Goal: Task Accomplishment & Management: Complete application form

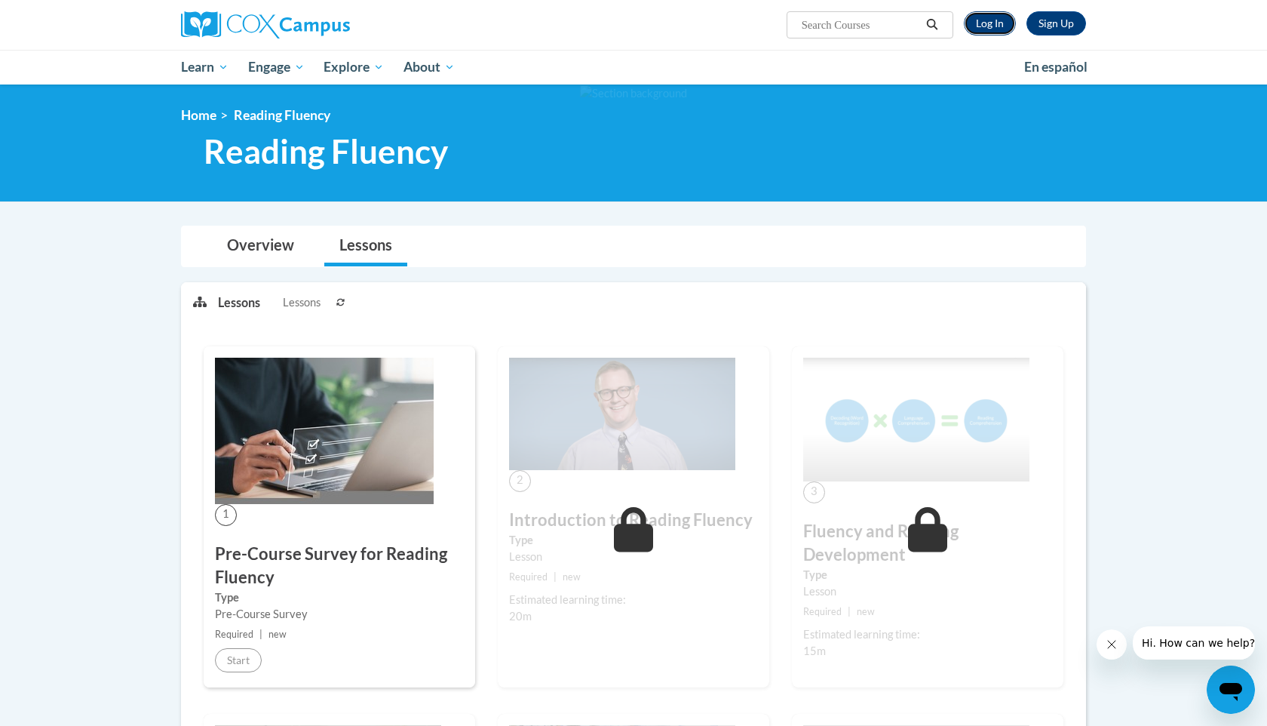
click at [980, 29] on link "Log In" at bounding box center [990, 23] width 52 height 24
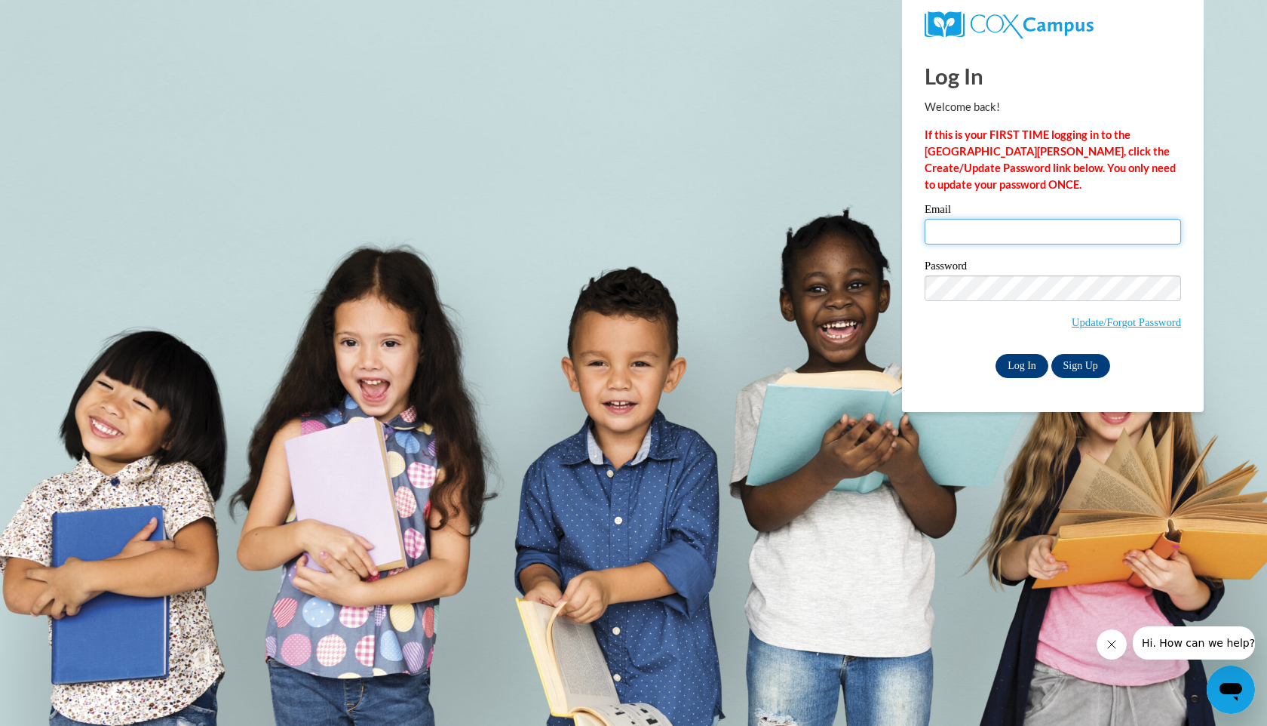
type input "mgsullivan2@crimson.ua.edu"
click at [1022, 366] on input "Log In" at bounding box center [1022, 366] width 53 height 24
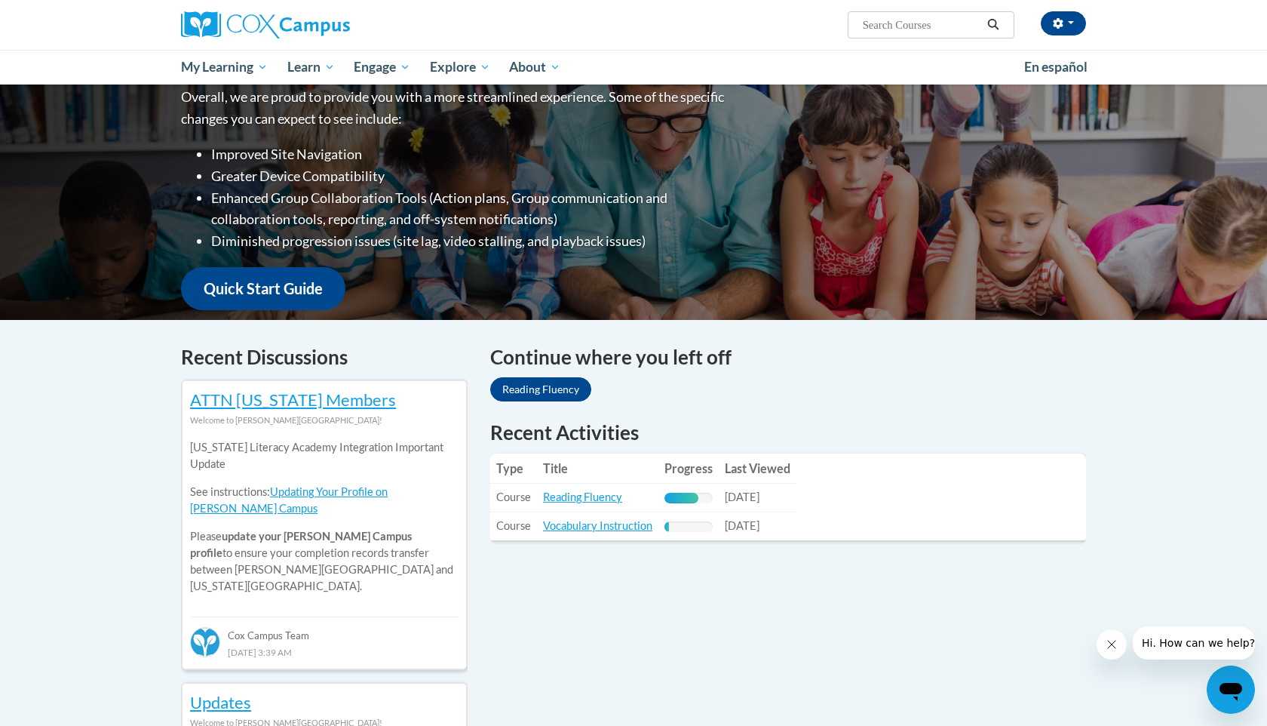
scroll to position [316, 0]
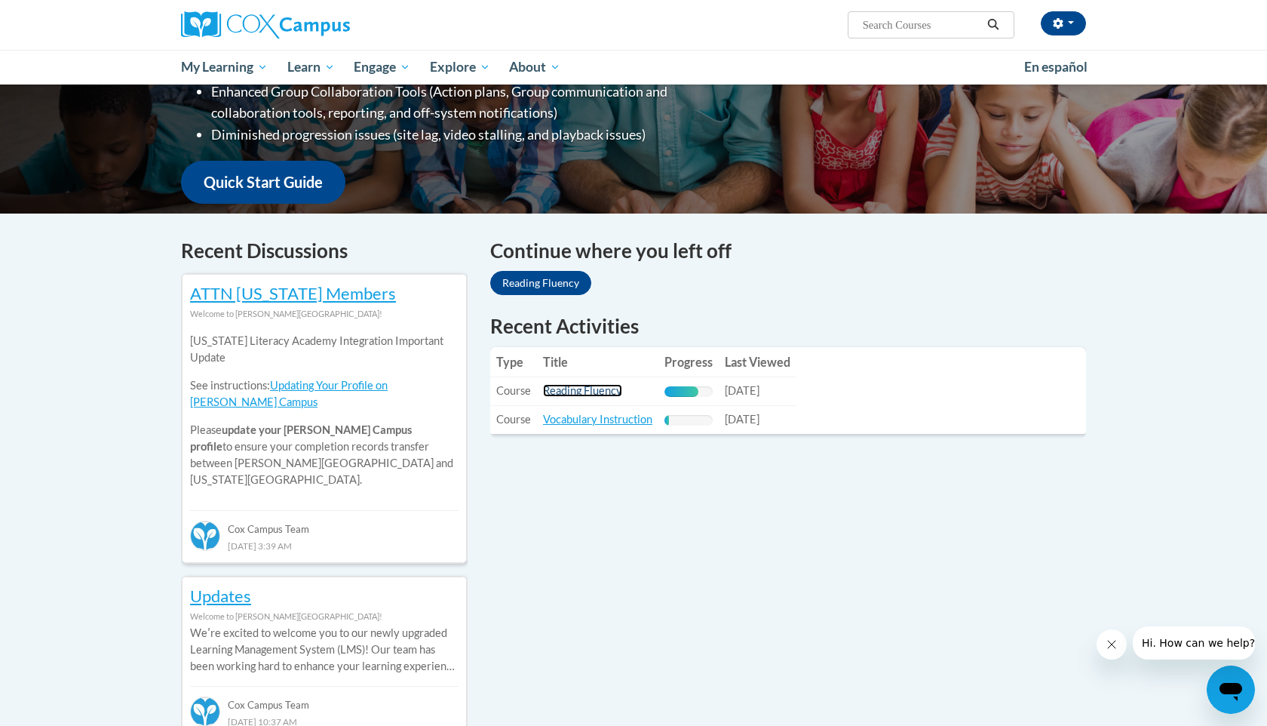
click at [563, 392] on link "Reading Fluency" at bounding box center [582, 390] width 79 height 13
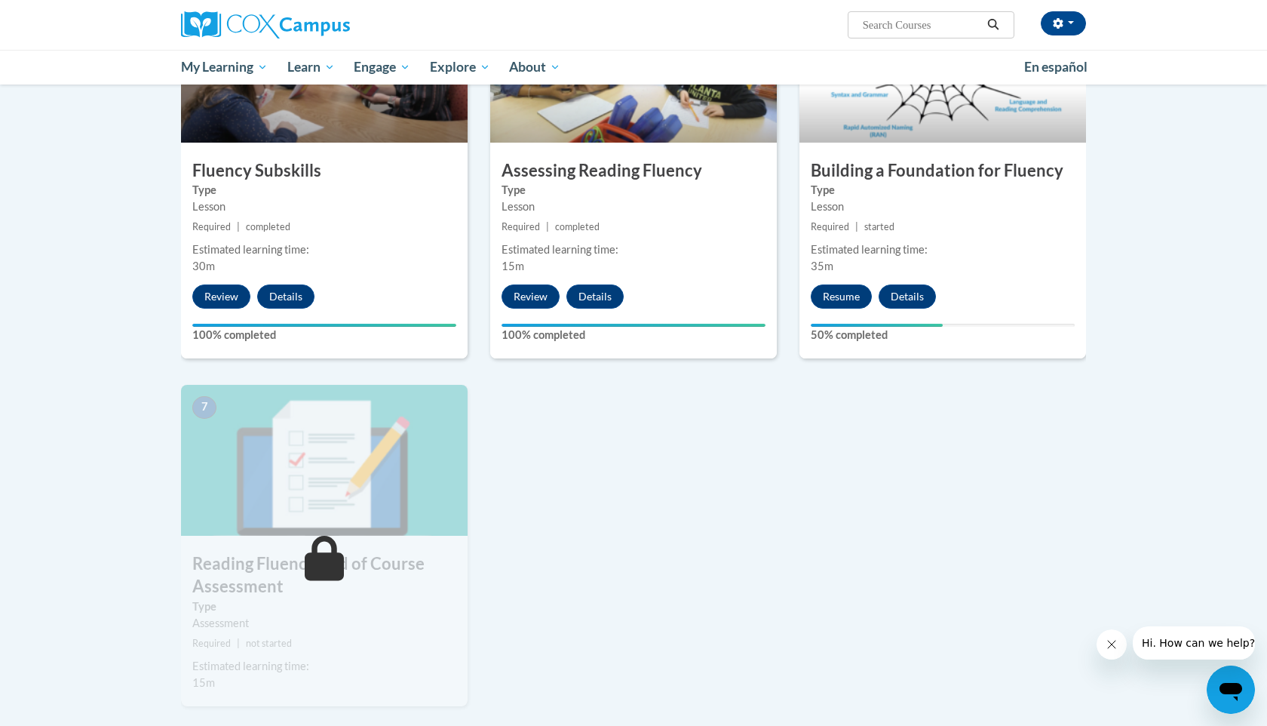
scroll to position [715, 0]
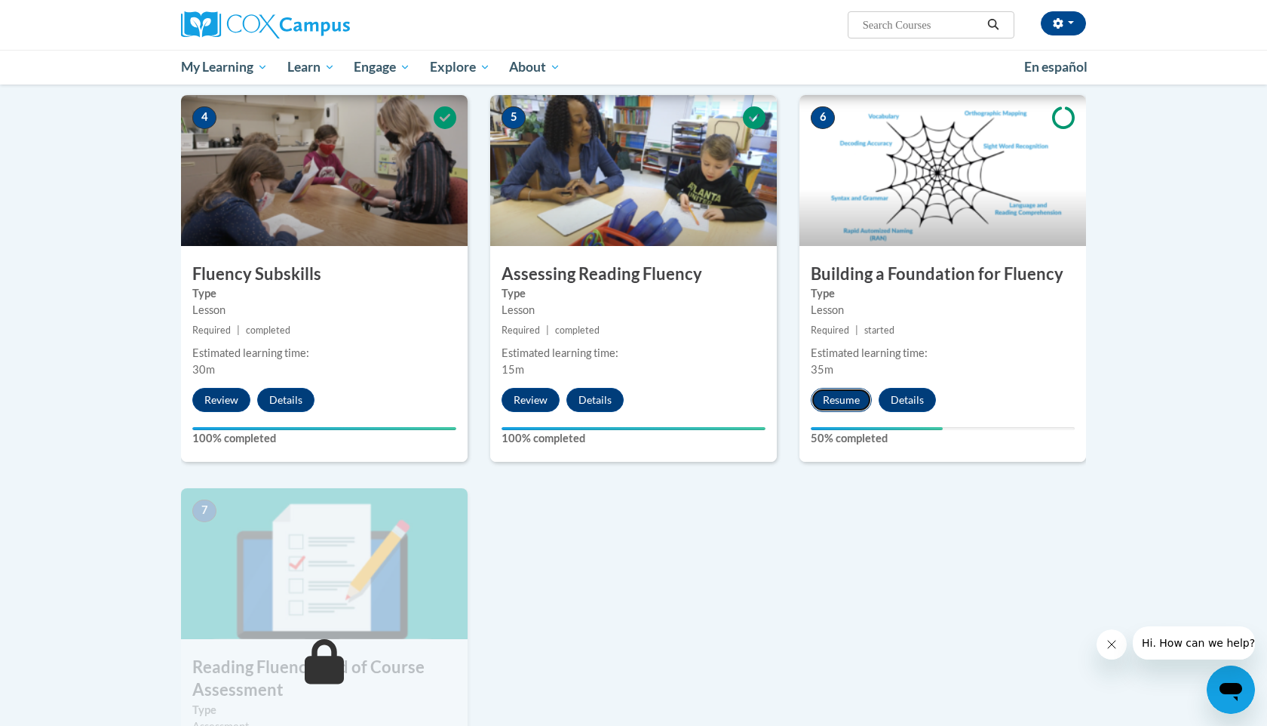
click at [851, 393] on button "Resume" at bounding box center [841, 400] width 61 height 24
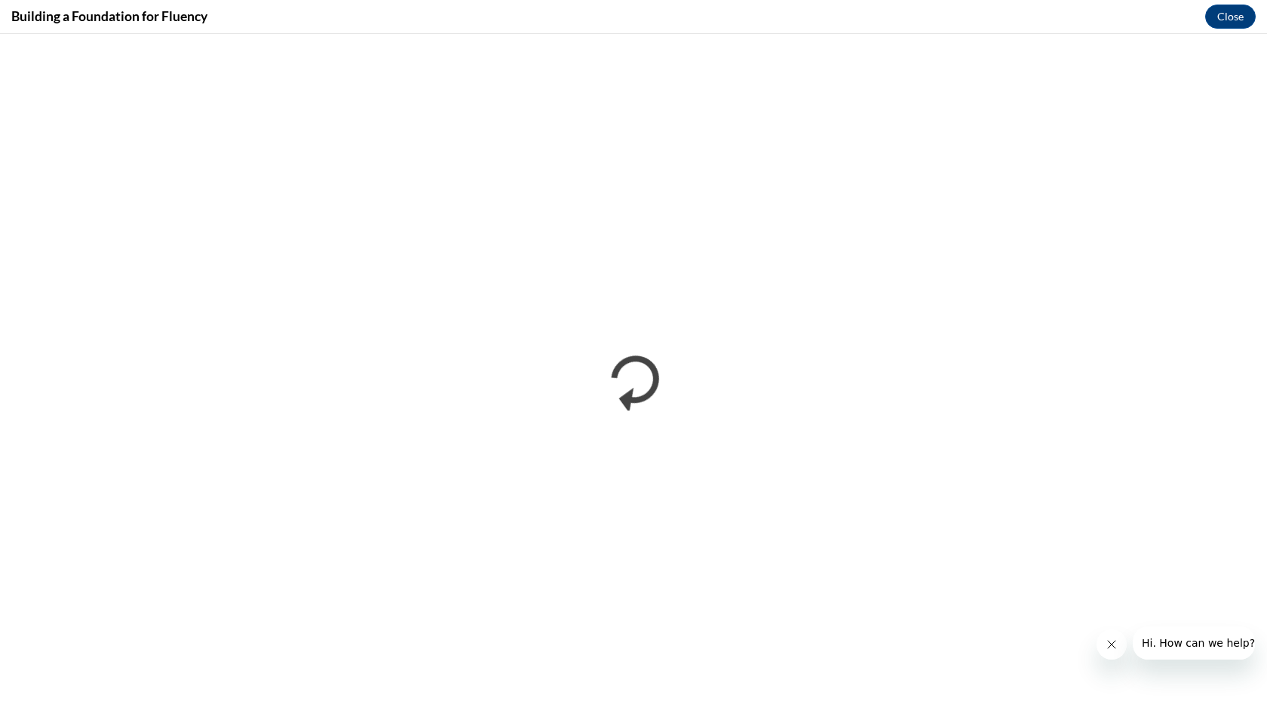
scroll to position [0, 0]
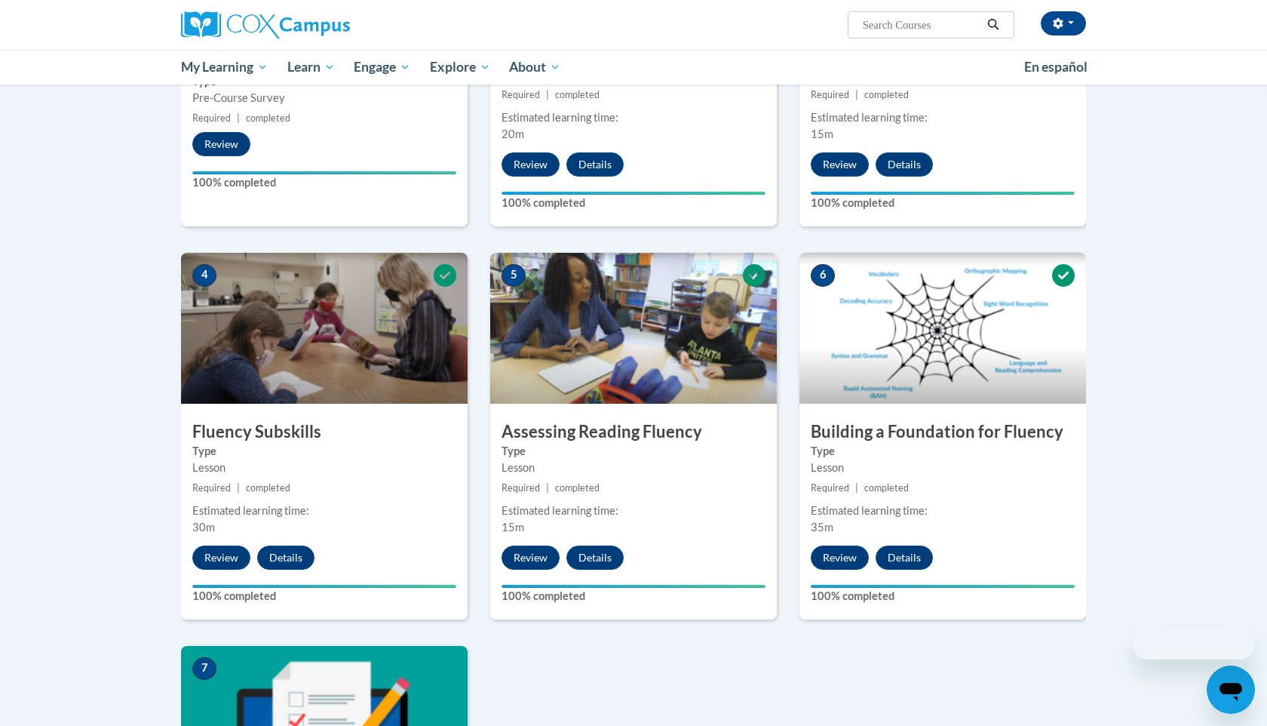
scroll to position [1252, 0]
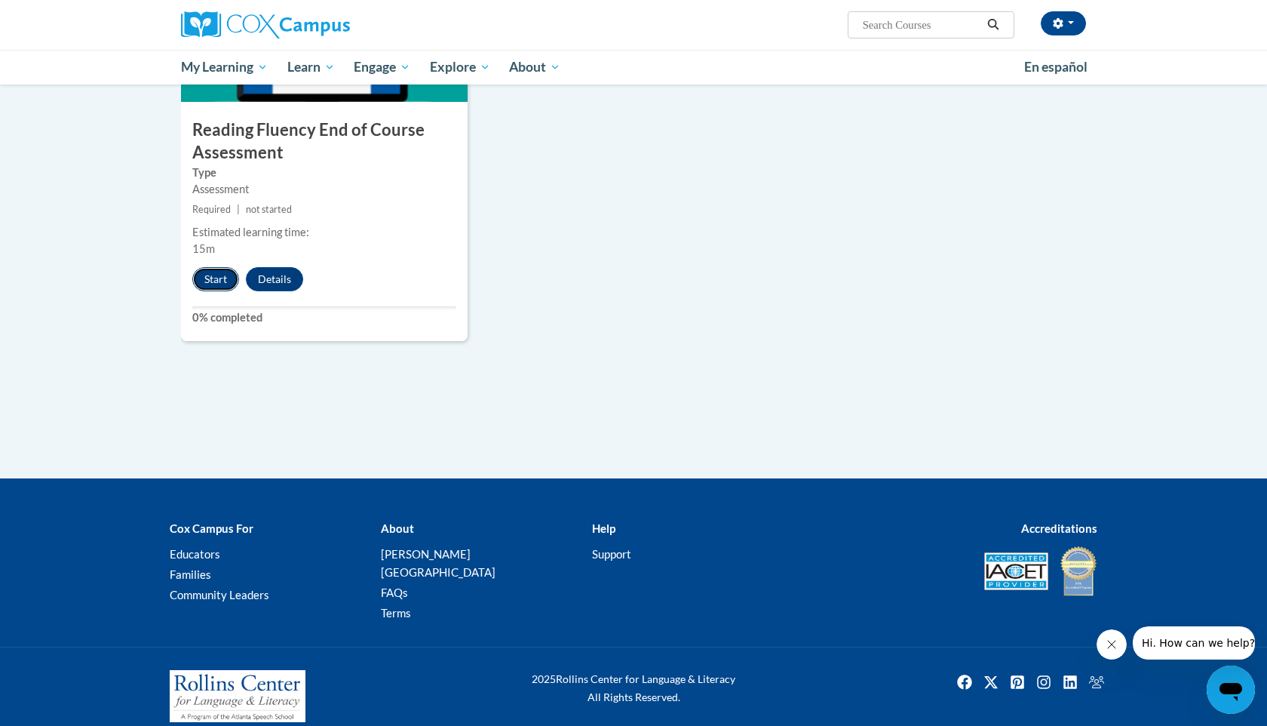
click at [211, 278] on button "Start" at bounding box center [215, 279] width 47 height 24
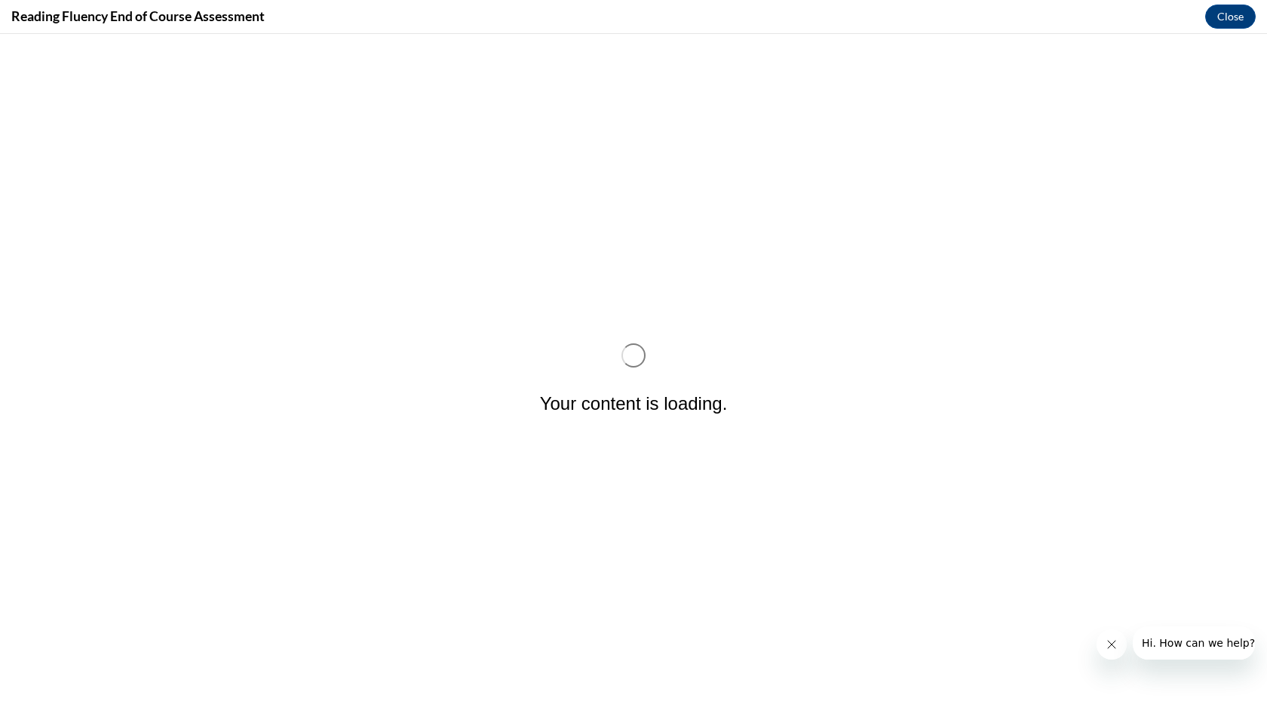
scroll to position [0, 0]
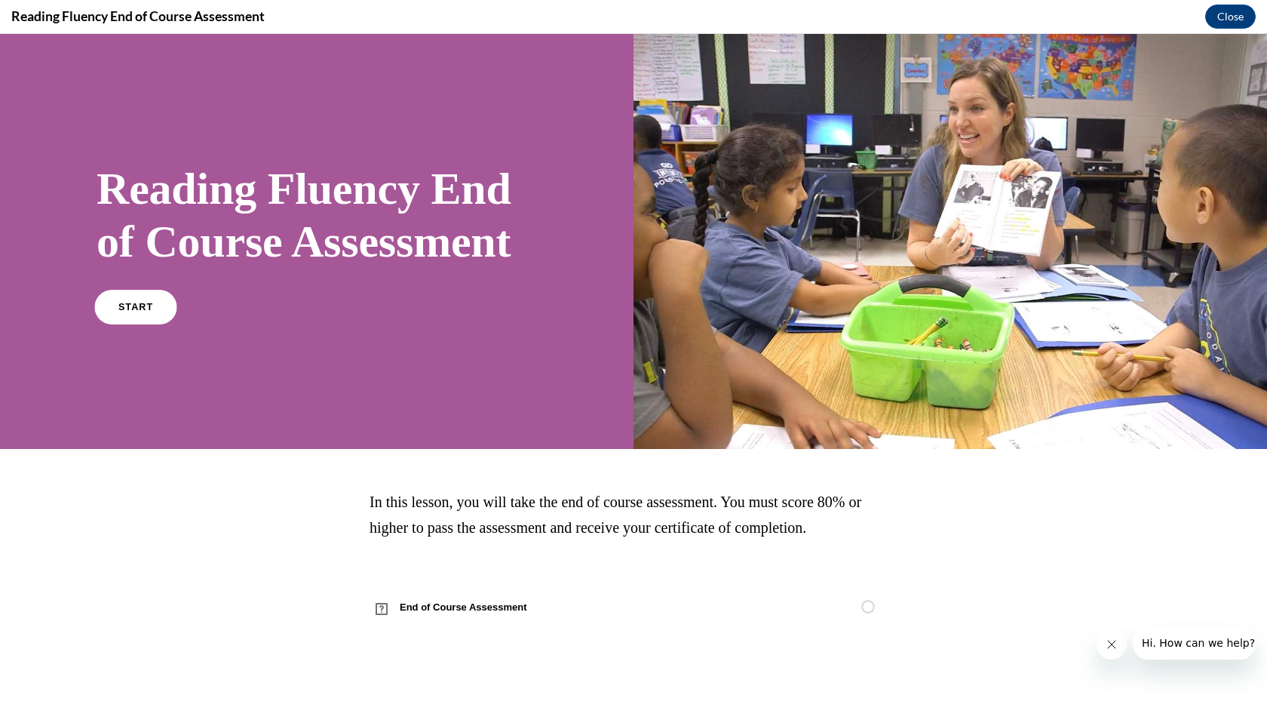
click at [155, 324] on link "START" at bounding box center [135, 306] width 82 height 35
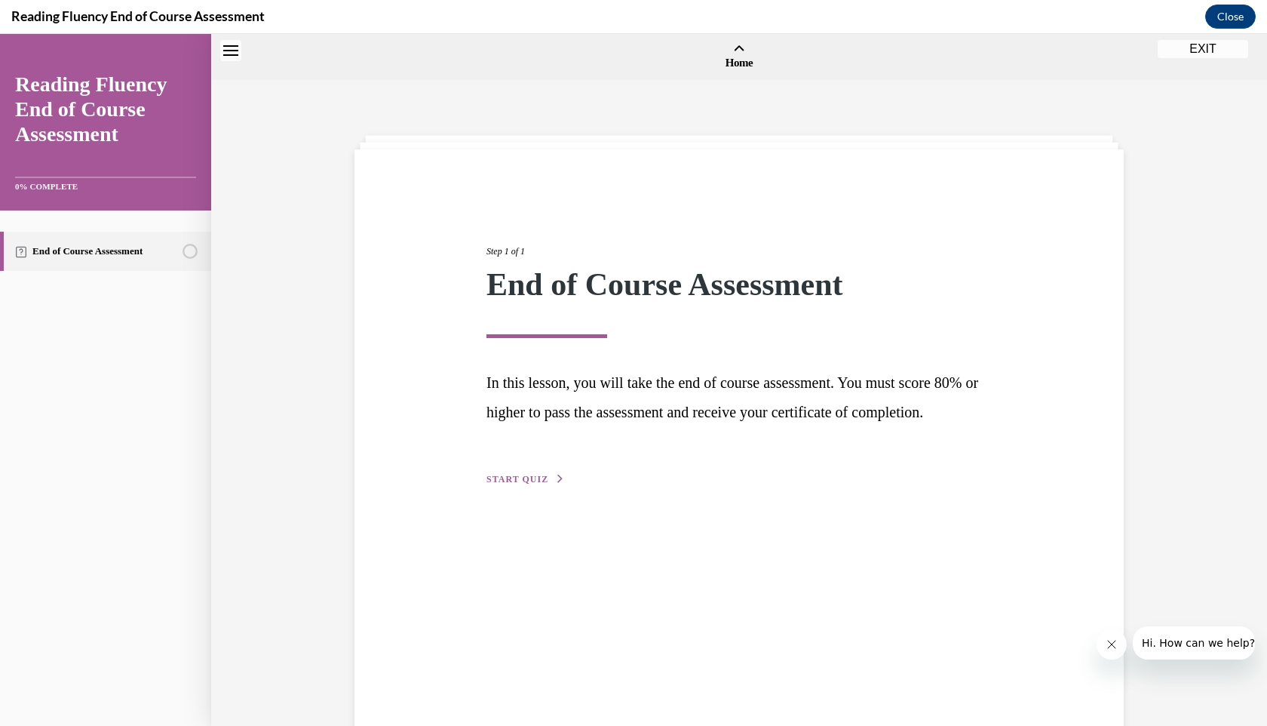
scroll to position [47, 0]
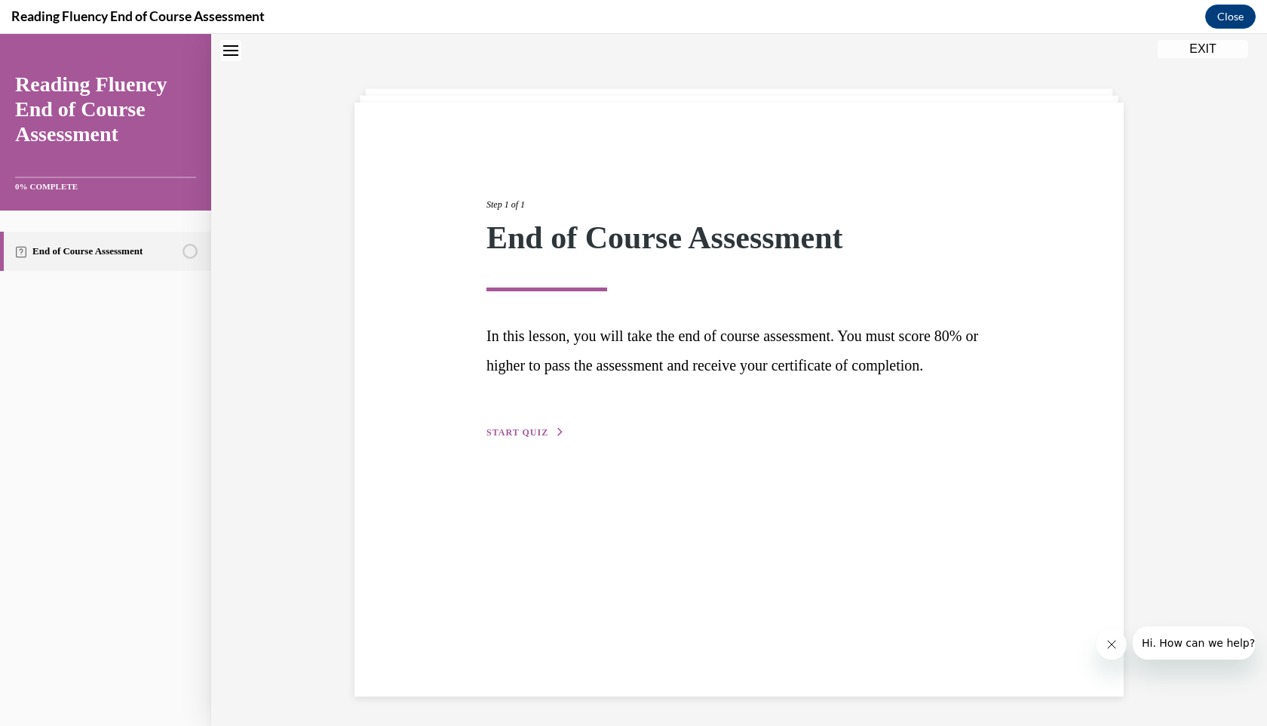
click at [490, 439] on button "START QUIZ" at bounding box center [526, 432] width 78 height 14
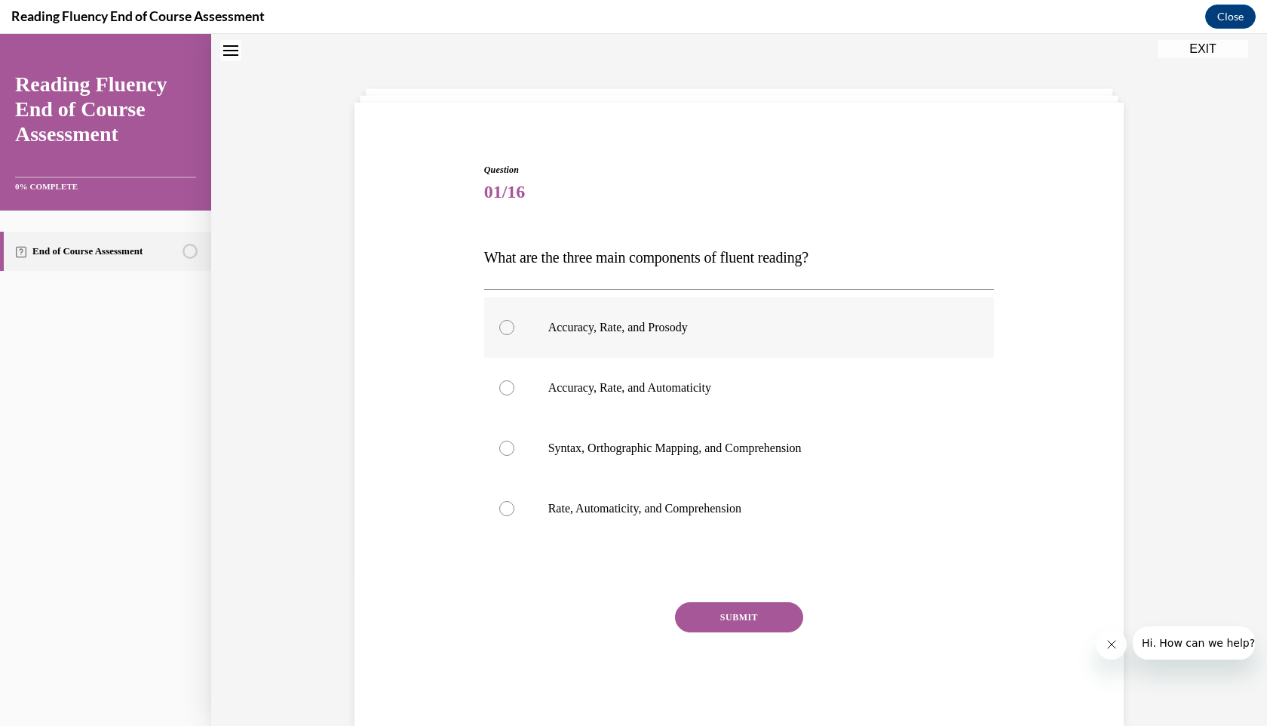
click at [600, 321] on p "Accuracy, Rate, and Prosody" at bounding box center [752, 327] width 409 height 15
click at [514, 321] on input "Accuracy, Rate, and Prosody" at bounding box center [506, 327] width 15 height 15
radio input "true"
click at [710, 632] on div "SUBMIT" at bounding box center [739, 639] width 511 height 75
click at [708, 625] on button "SUBMIT" at bounding box center [739, 617] width 128 height 30
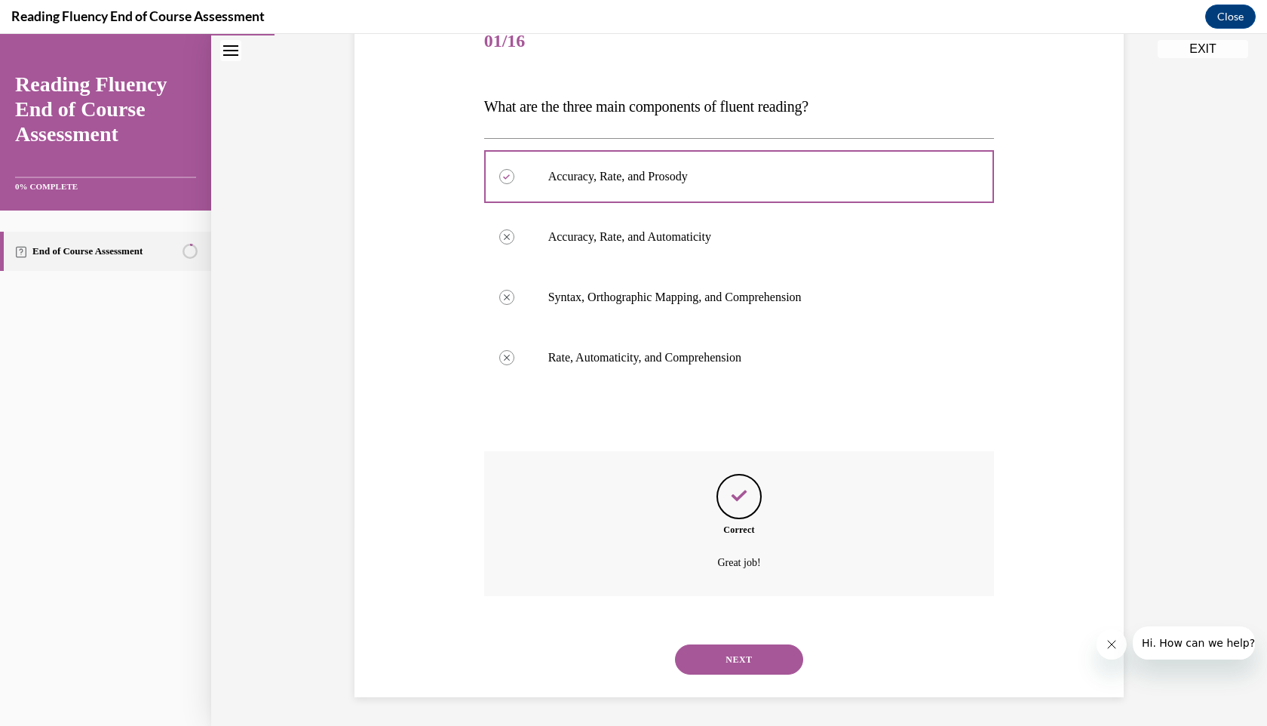
scroll to position [199, 0]
click at [745, 668] on button "NEXT" at bounding box center [739, 658] width 128 height 30
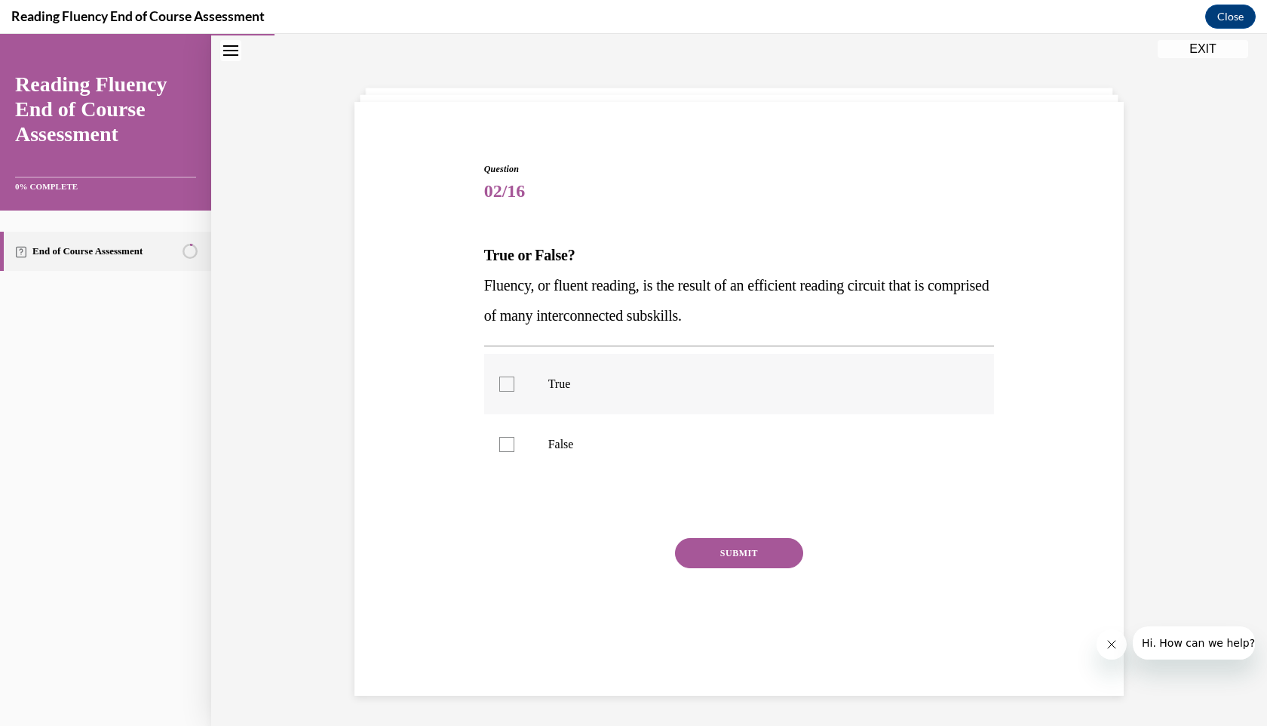
click at [616, 376] on label "True" at bounding box center [739, 384] width 511 height 60
click at [514, 376] on input "True" at bounding box center [506, 383] width 15 height 15
checkbox input "true"
click at [734, 551] on button "SUBMIT" at bounding box center [739, 553] width 128 height 30
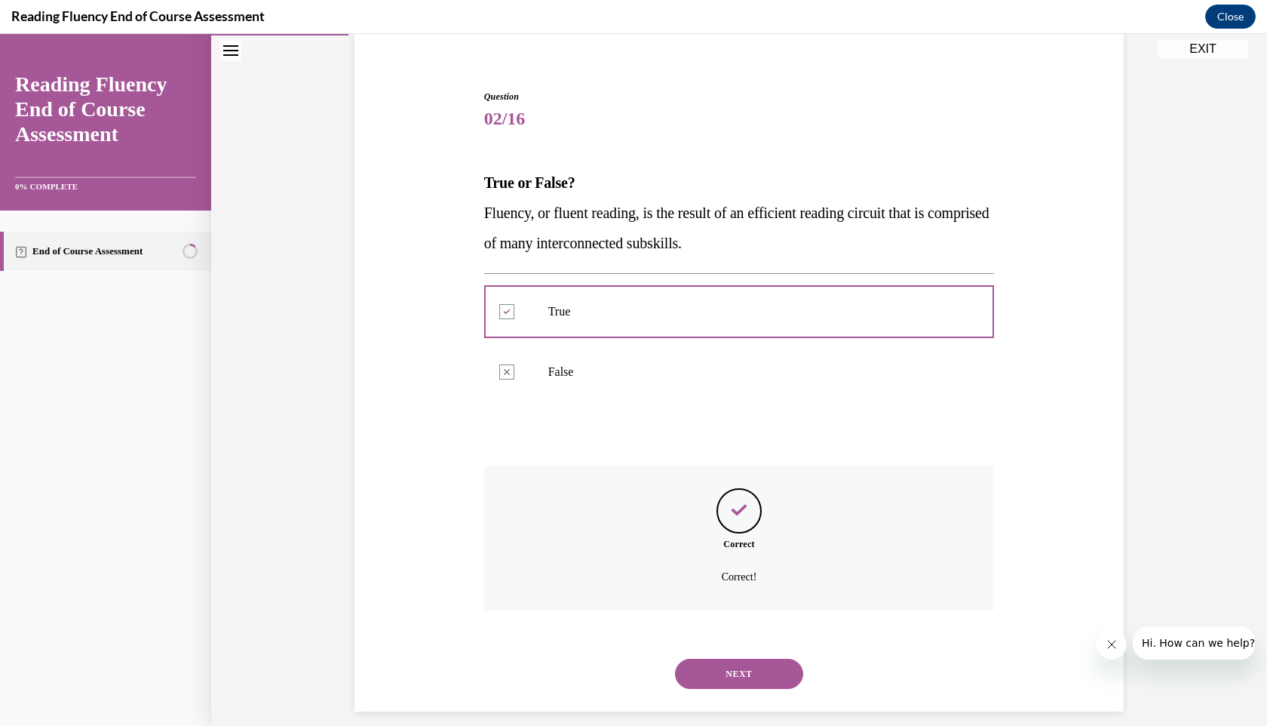
scroll to position [136, 0]
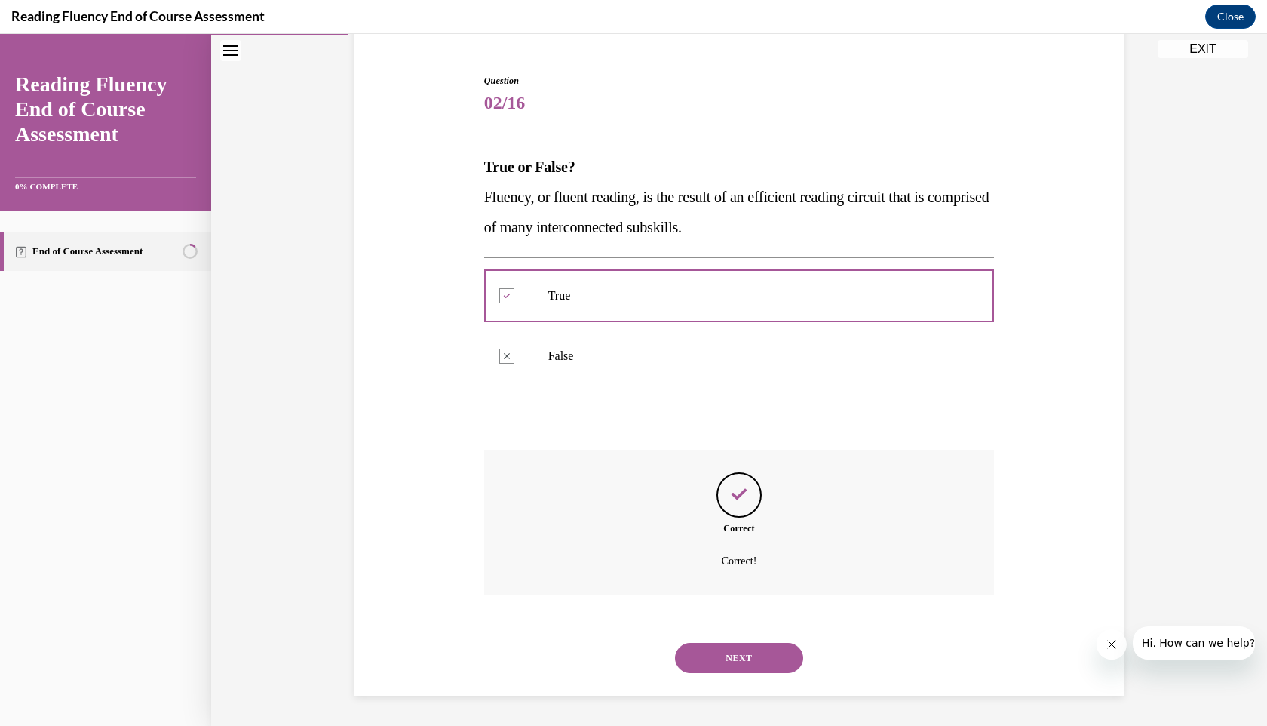
click at [741, 644] on button "NEXT" at bounding box center [739, 658] width 128 height 30
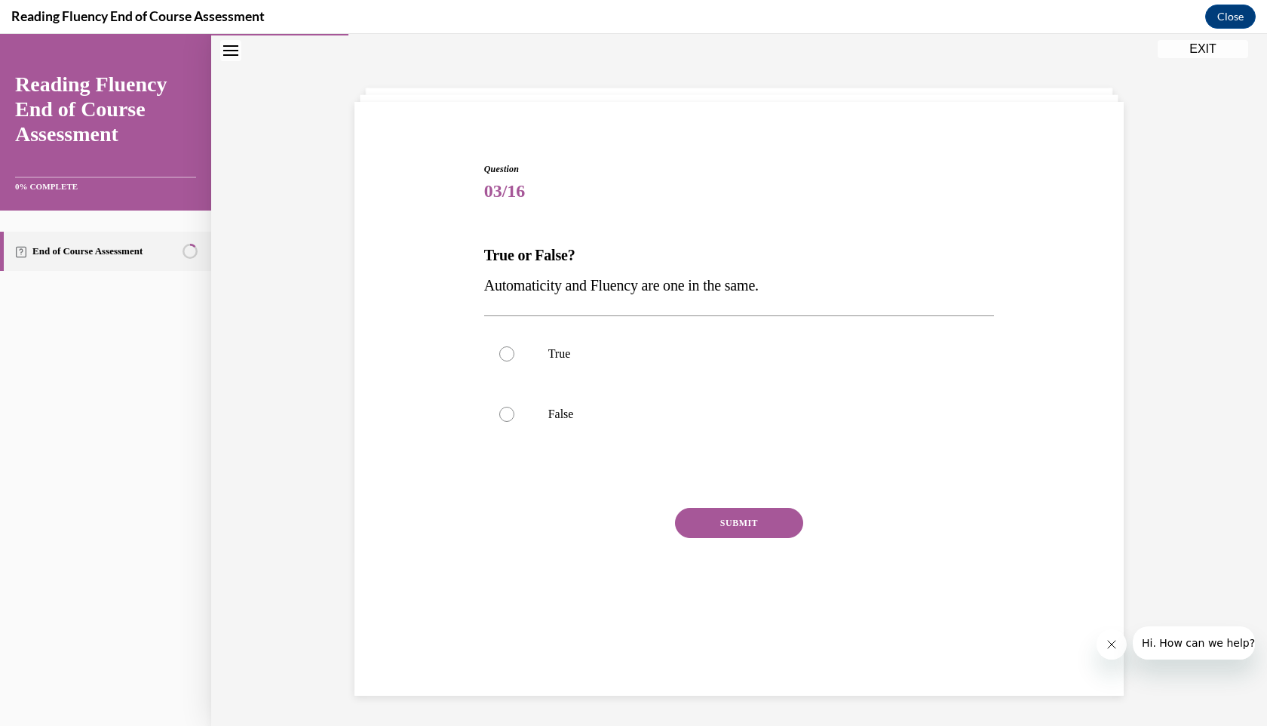
scroll to position [48, 0]
click at [634, 359] on p "True" at bounding box center [752, 353] width 409 height 15
click at [514, 359] on input "True" at bounding box center [506, 353] width 15 height 15
radio input "true"
click at [734, 538] on div "SUBMIT" at bounding box center [739, 545] width 511 height 75
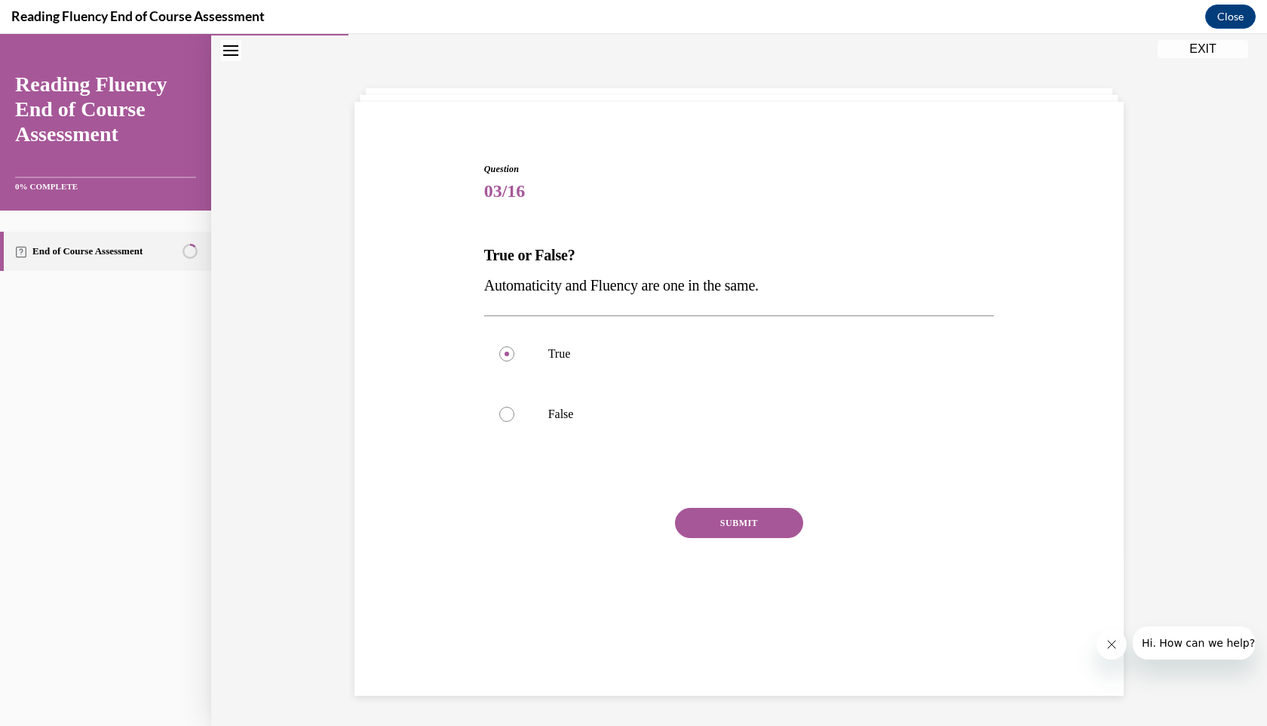
click at [735, 523] on button "SUBMIT" at bounding box center [739, 523] width 128 height 30
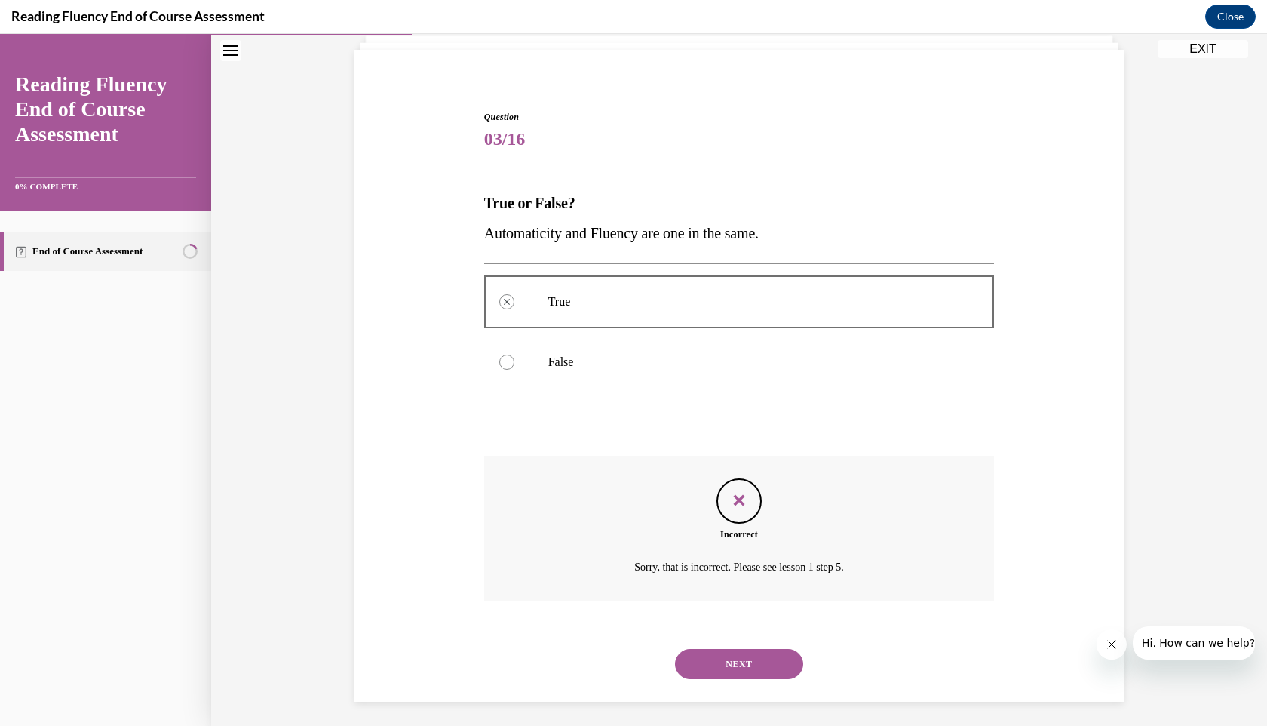
scroll to position [106, 0]
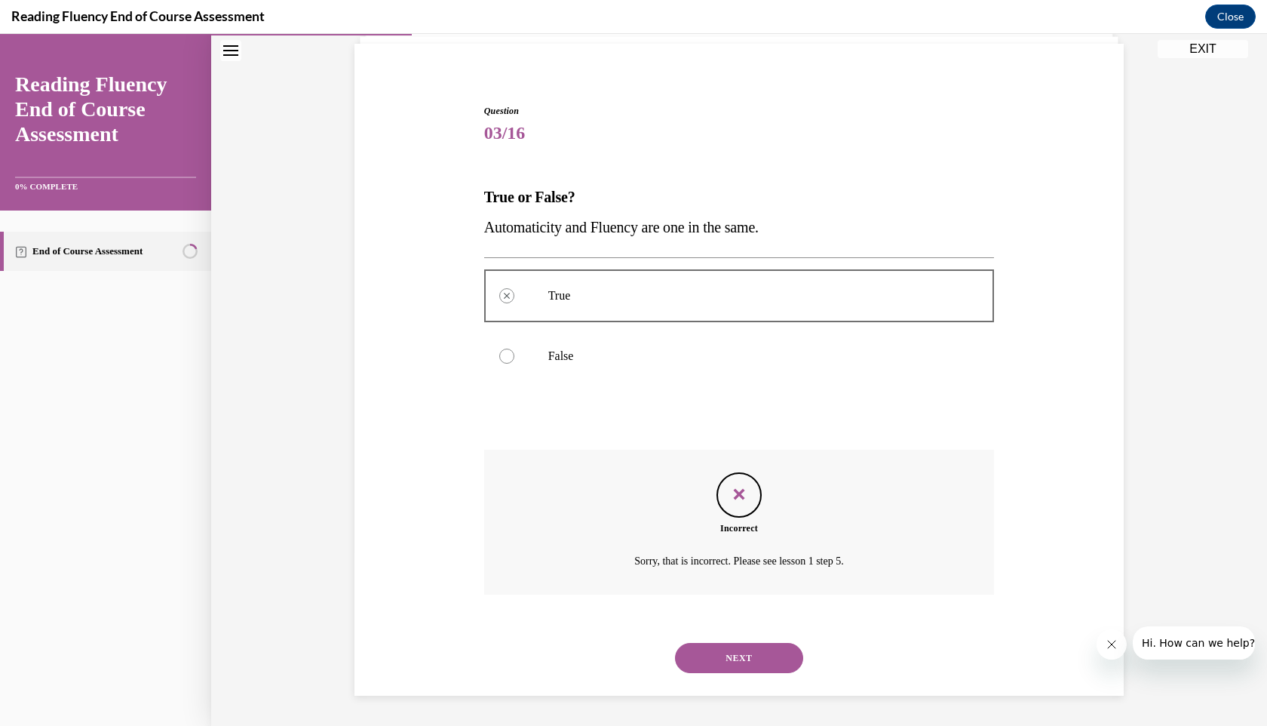
click at [741, 670] on button "NEXT" at bounding box center [739, 658] width 128 height 30
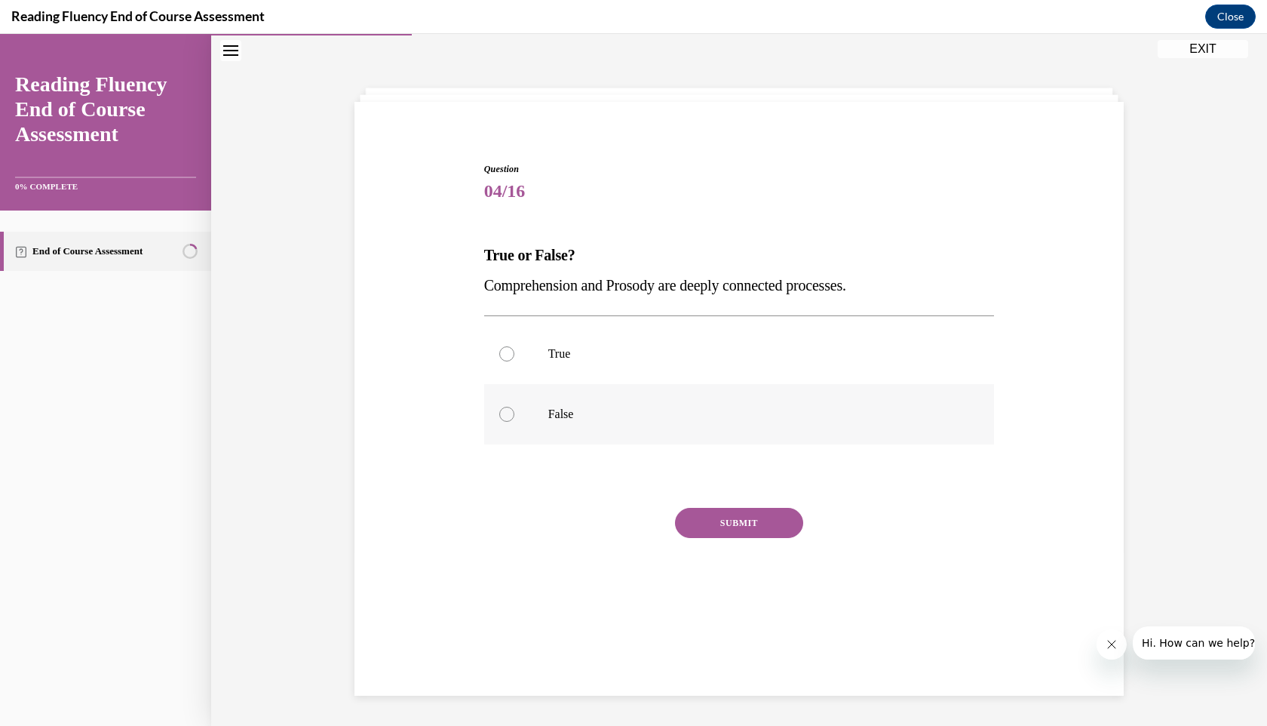
click at [614, 422] on label "False" at bounding box center [739, 414] width 511 height 60
click at [514, 422] on input "False" at bounding box center [506, 414] width 15 height 15
radio input "true"
click at [736, 511] on button "SUBMIT" at bounding box center [739, 523] width 128 height 30
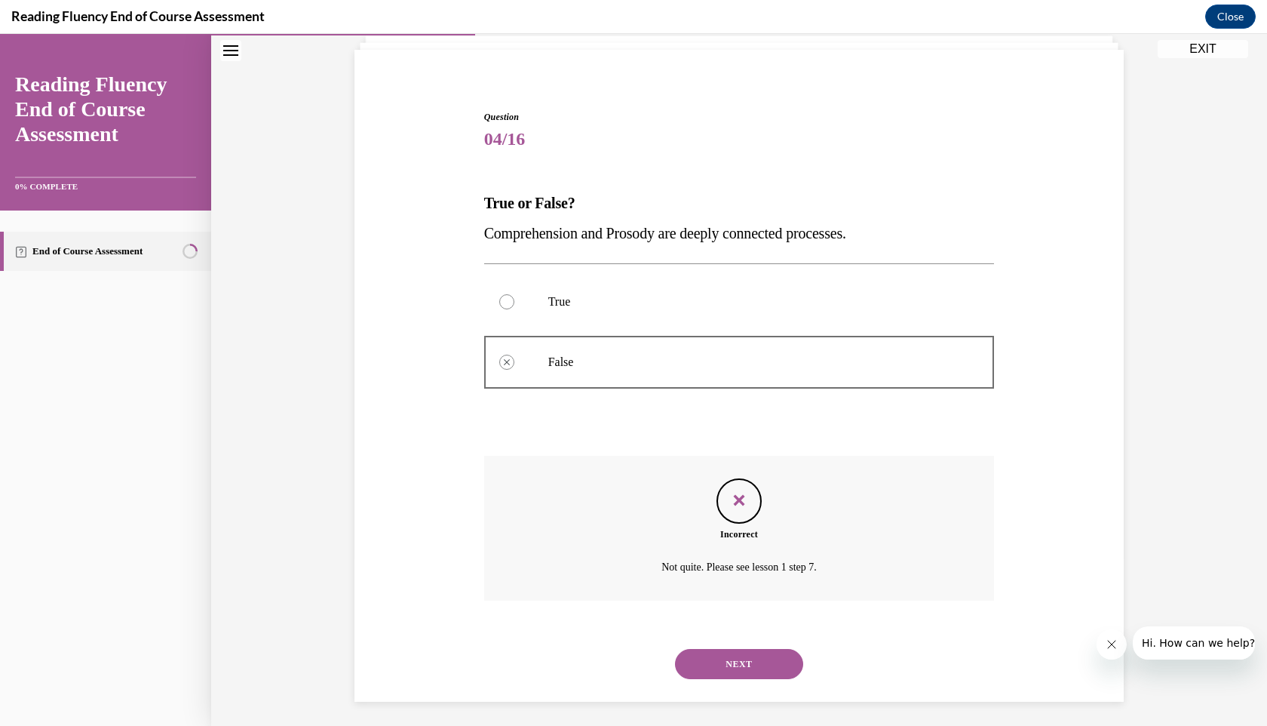
scroll to position [106, 0]
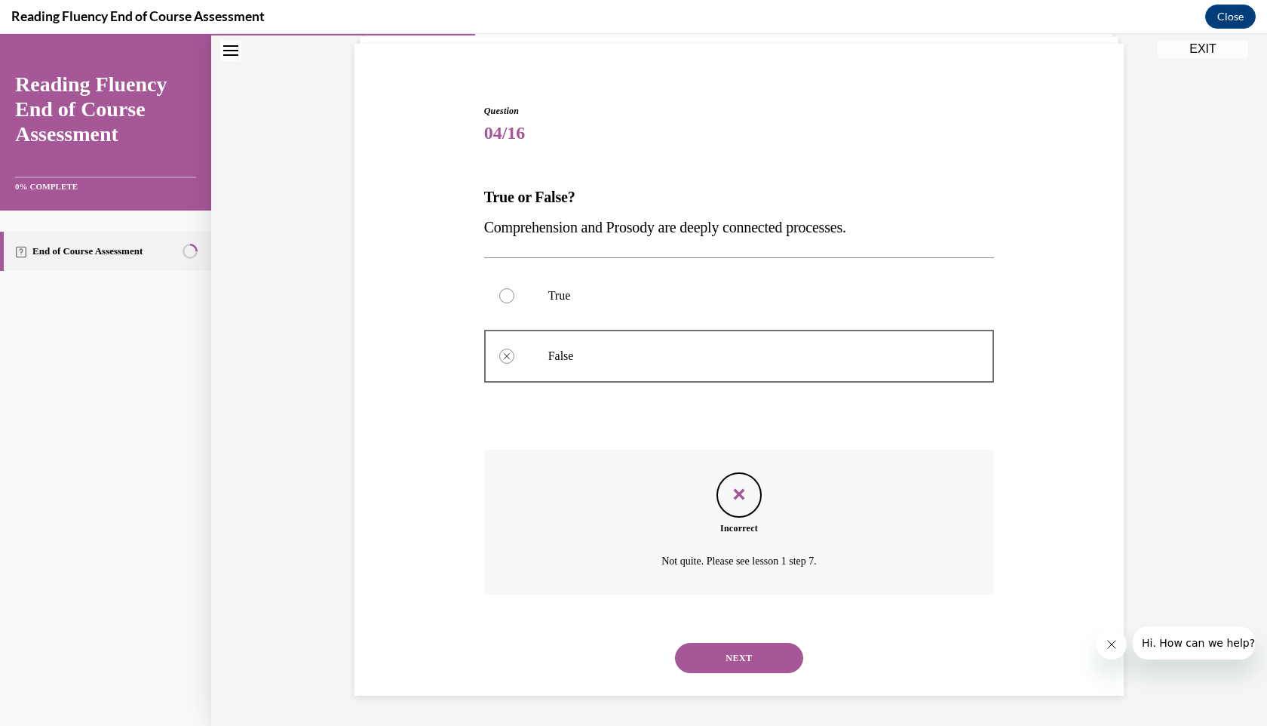
click at [749, 628] on div "NEXT" at bounding box center [739, 658] width 511 height 60
click at [755, 661] on button "NEXT" at bounding box center [739, 658] width 128 height 30
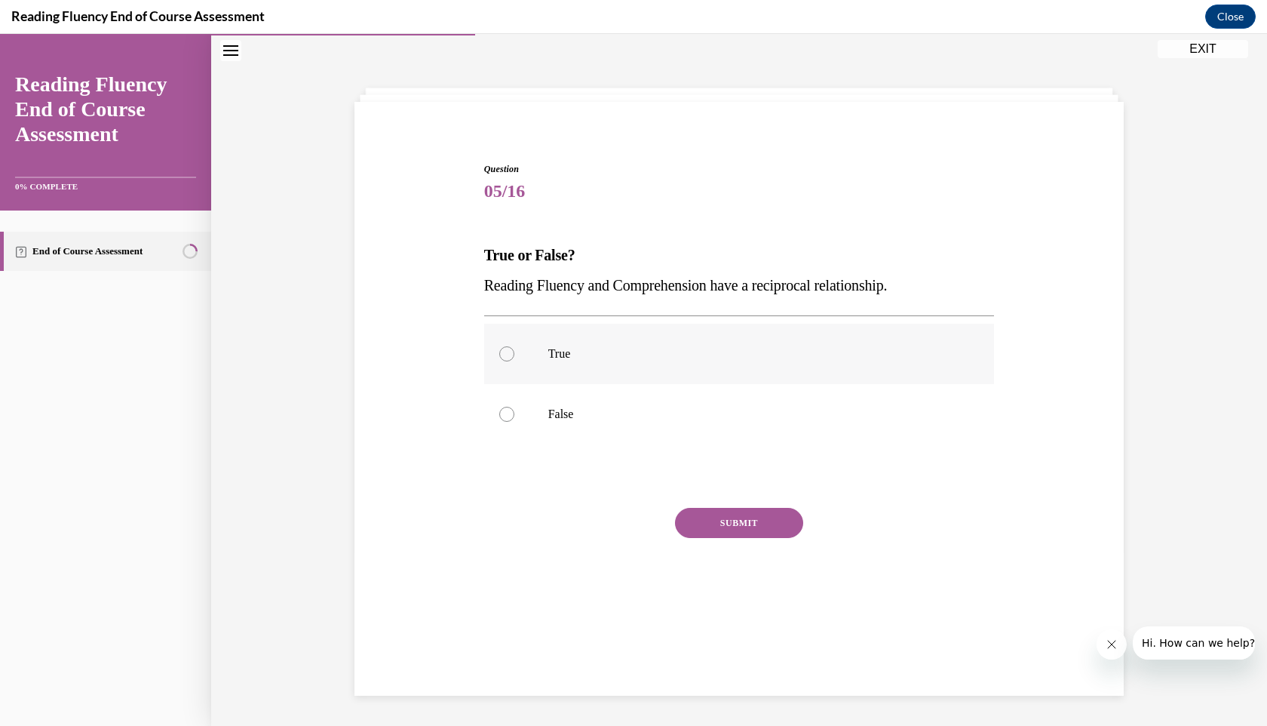
click at [640, 344] on label "True" at bounding box center [739, 354] width 511 height 60
click at [514, 346] on input "True" at bounding box center [506, 353] width 15 height 15
radio input "true"
click at [754, 523] on button "SUBMIT" at bounding box center [739, 523] width 128 height 30
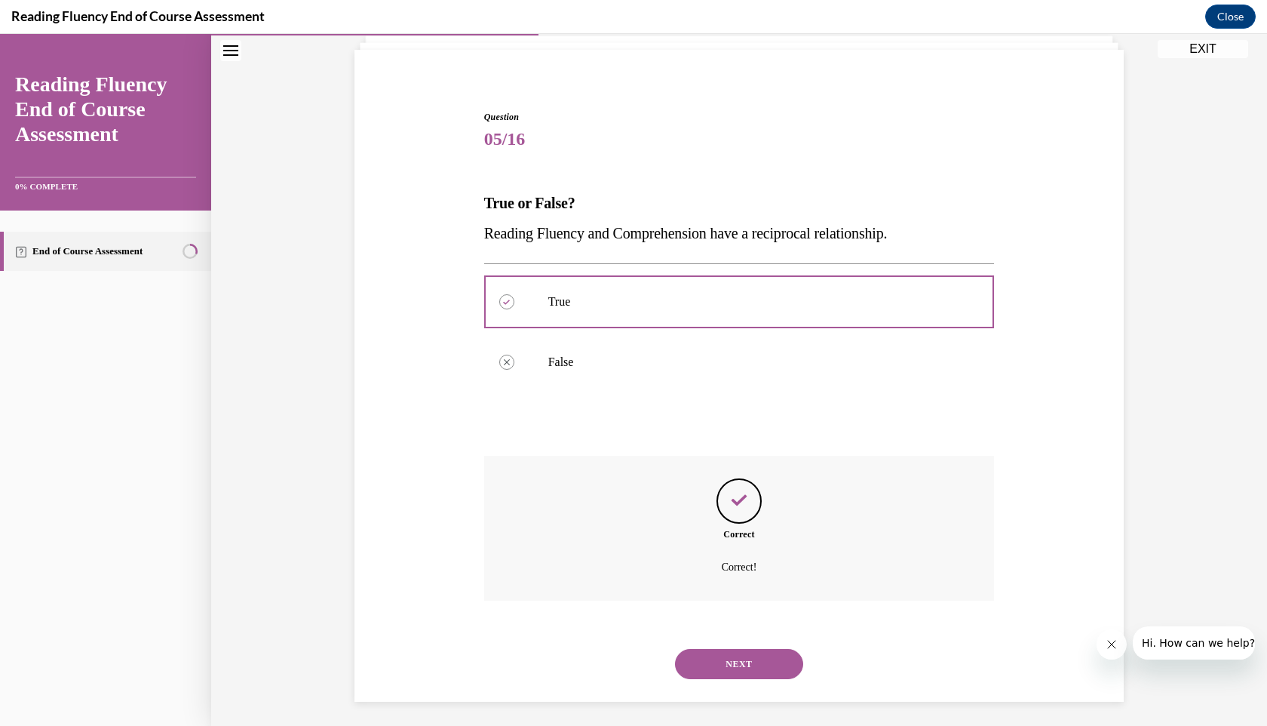
scroll to position [106, 0]
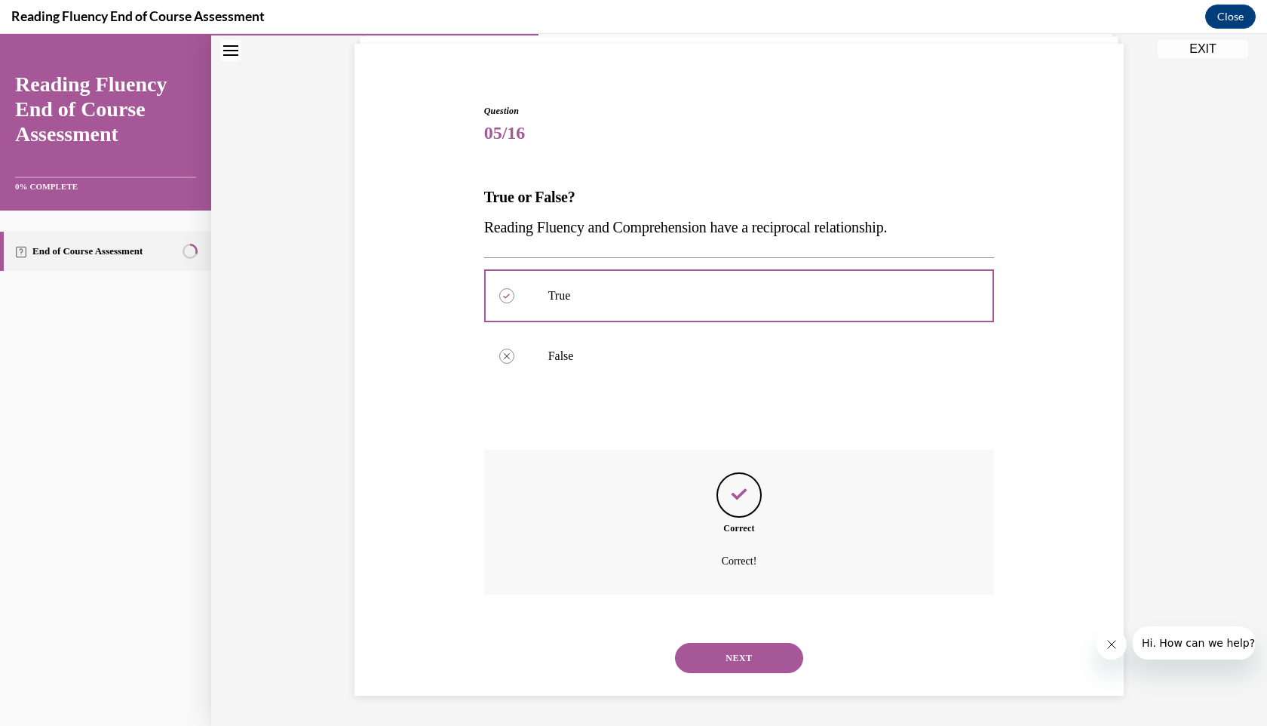
click at [719, 652] on button "NEXT" at bounding box center [739, 658] width 128 height 30
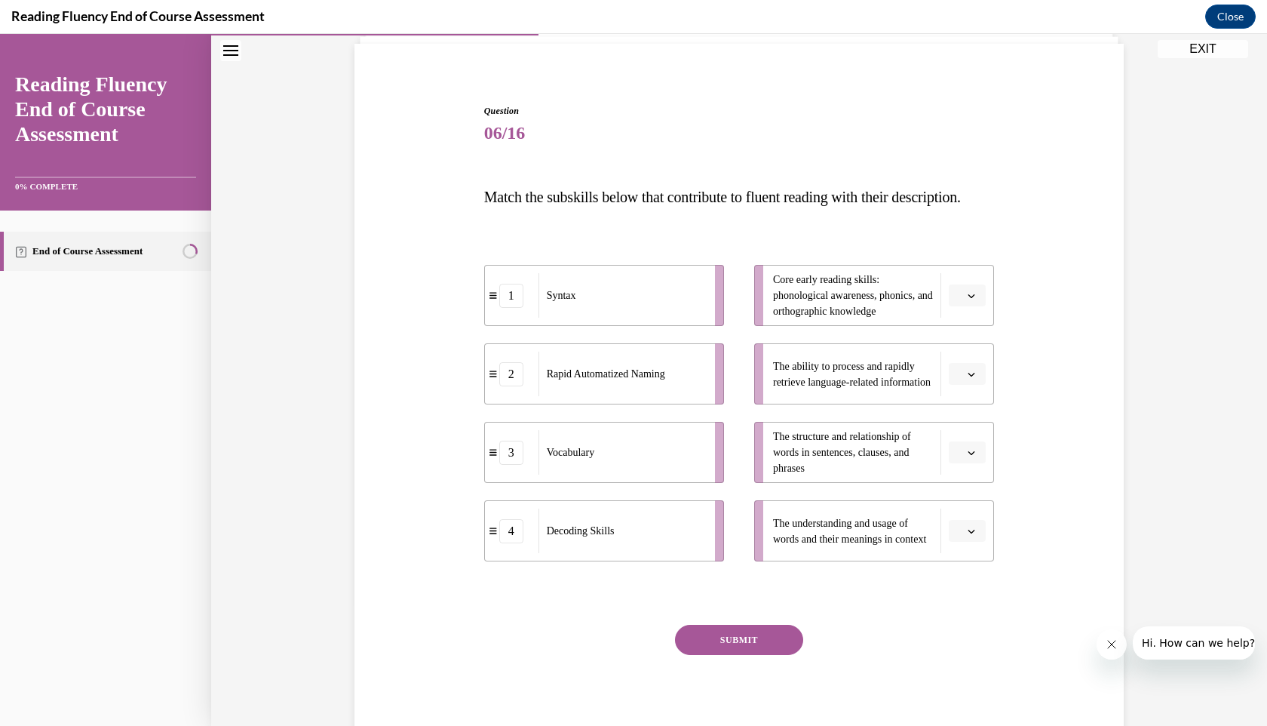
scroll to position [79, 0]
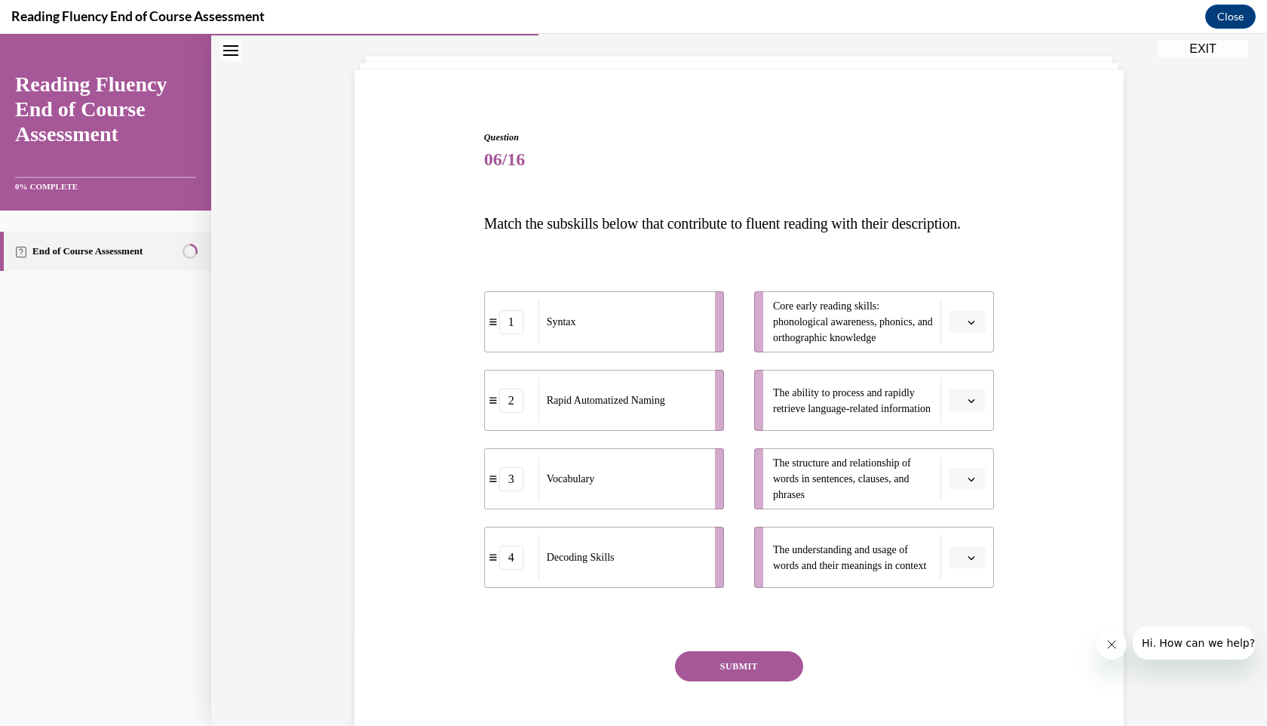
click at [968, 326] on icon "button" at bounding box center [972, 322] width 8 height 8
click at [967, 505] on div "4" at bounding box center [966, 506] width 38 height 30
click at [971, 569] on button "button" at bounding box center [967, 557] width 37 height 23
click at [966, 522] on div "3" at bounding box center [966, 523] width 38 height 30
click at [962, 487] on span "Please select an option" at bounding box center [960, 478] width 5 height 15
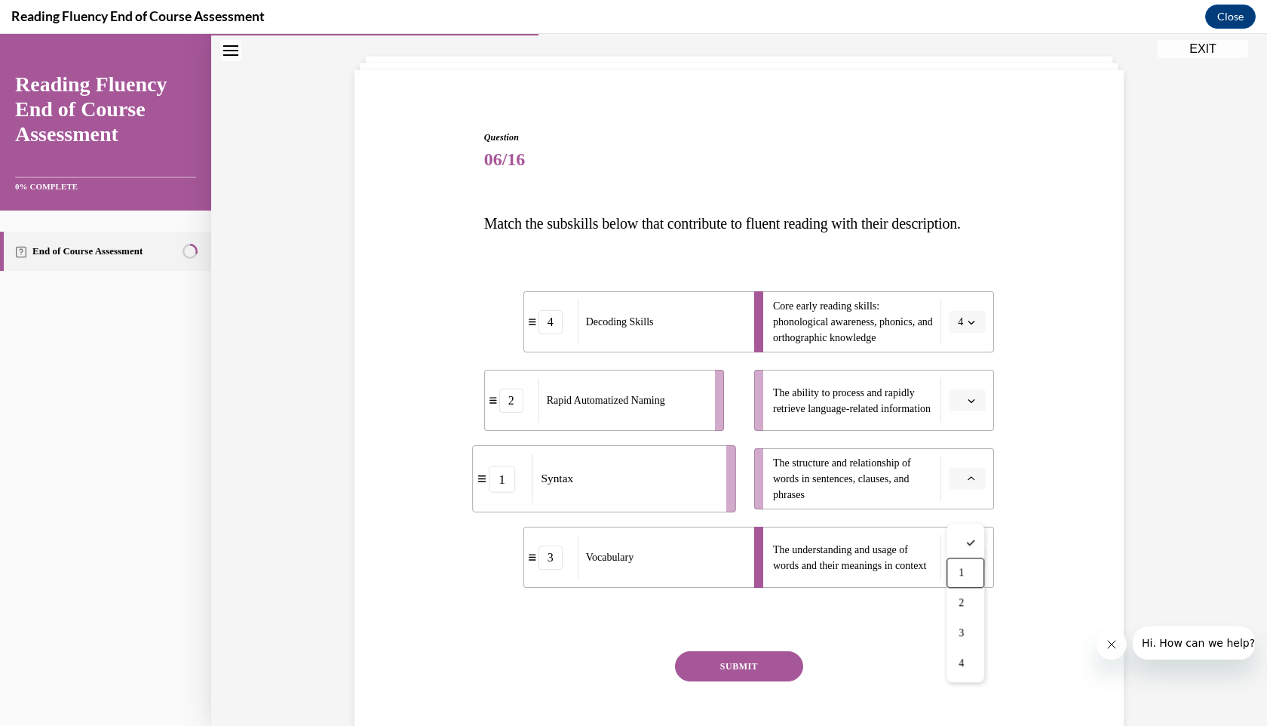
click at [964, 575] on span "1" at bounding box center [961, 572] width 5 height 12
click at [959, 408] on span "Please select an option" at bounding box center [960, 400] width 5 height 15
click at [956, 523] on div "2" at bounding box center [966, 524] width 38 height 30
click at [757, 681] on button "SUBMIT" at bounding box center [739, 666] width 128 height 30
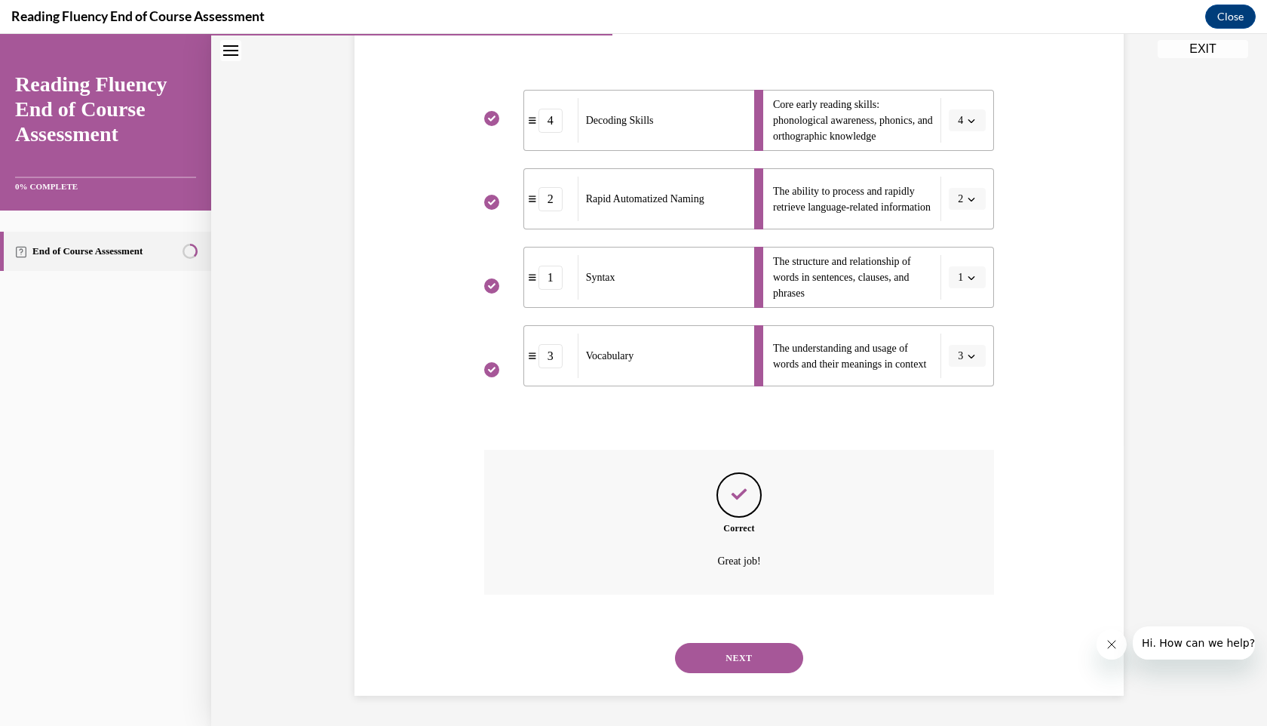
scroll to position [311, 0]
click at [760, 665] on button "NEXT" at bounding box center [739, 658] width 128 height 30
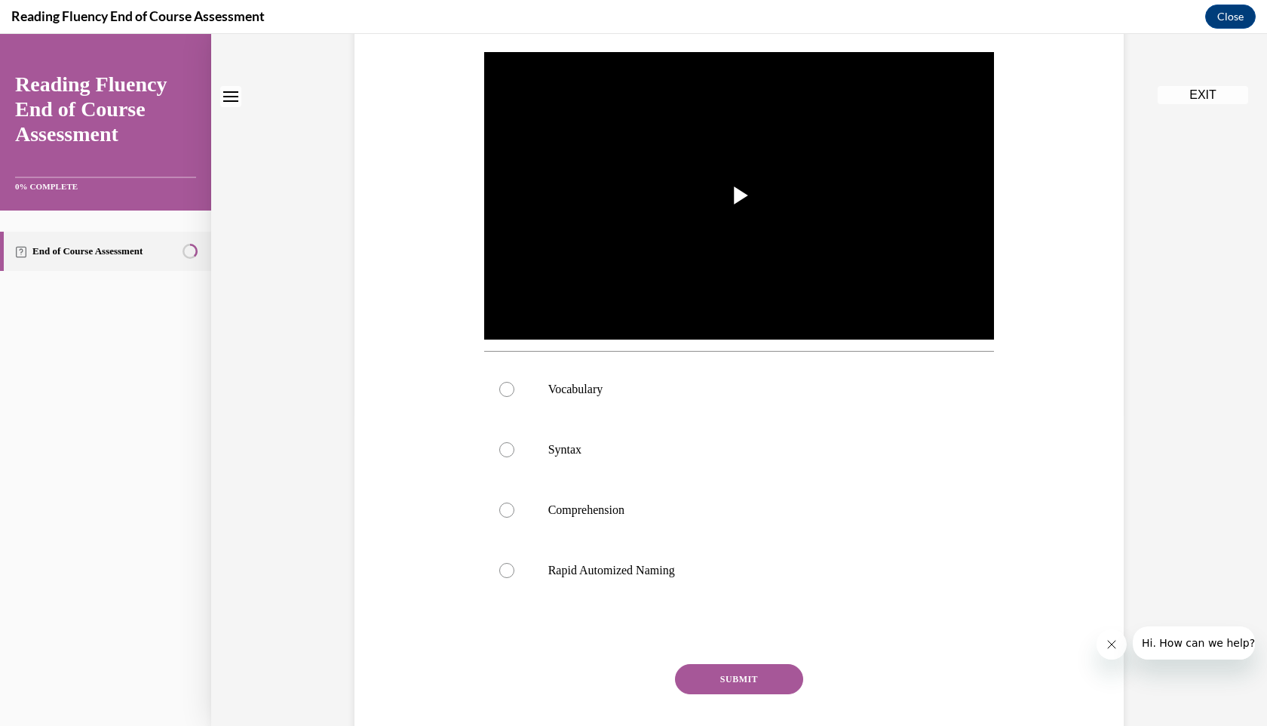
scroll to position [0, 0]
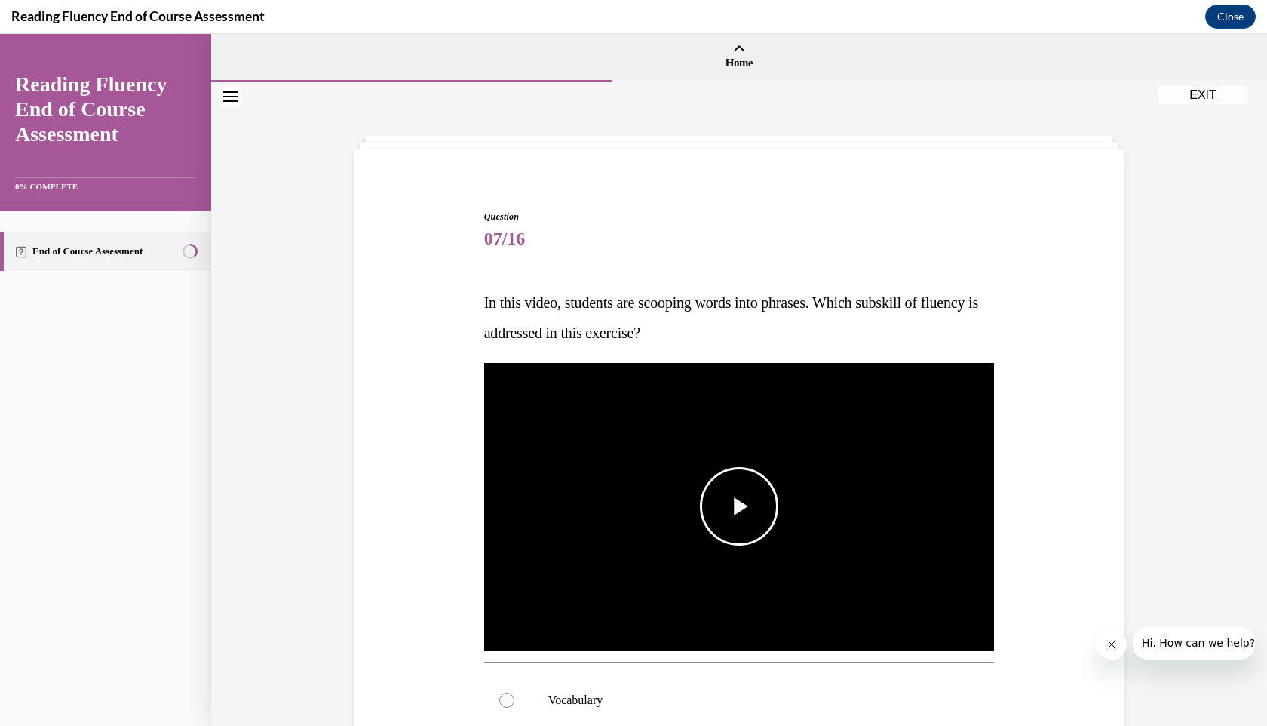
click at [739, 506] on span "Video player" at bounding box center [739, 506] width 0 height 0
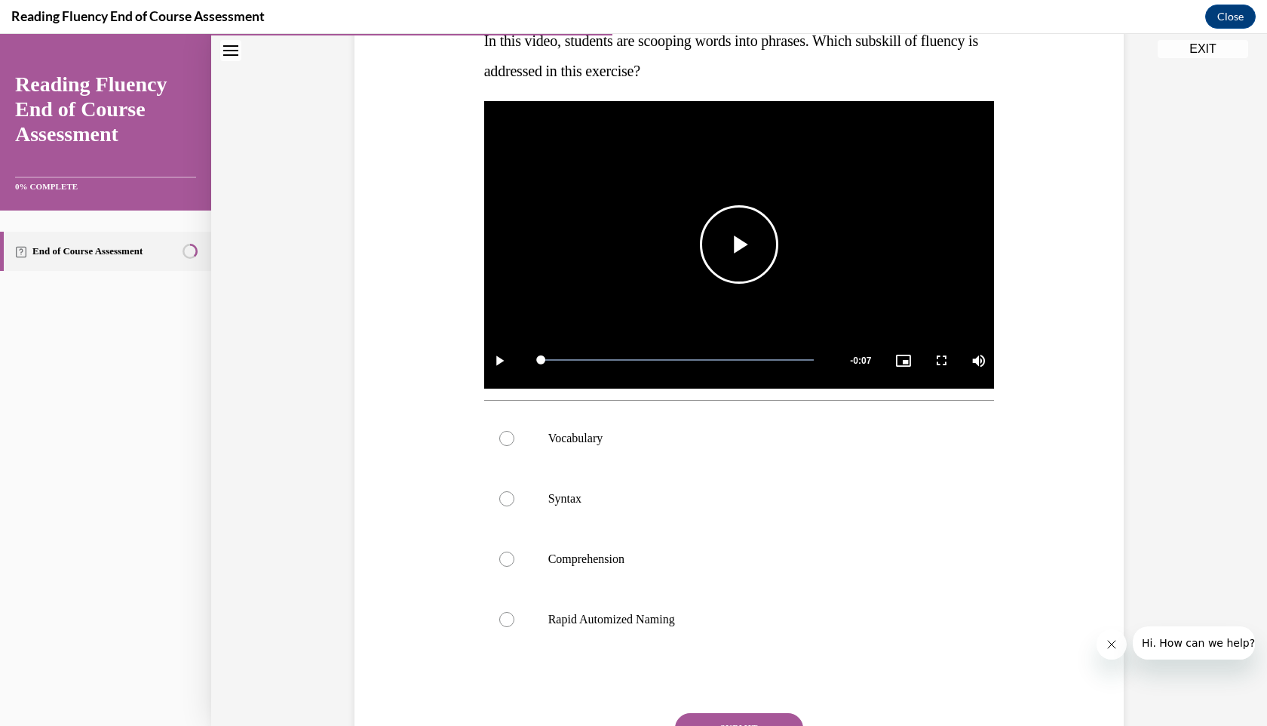
scroll to position [269, 0]
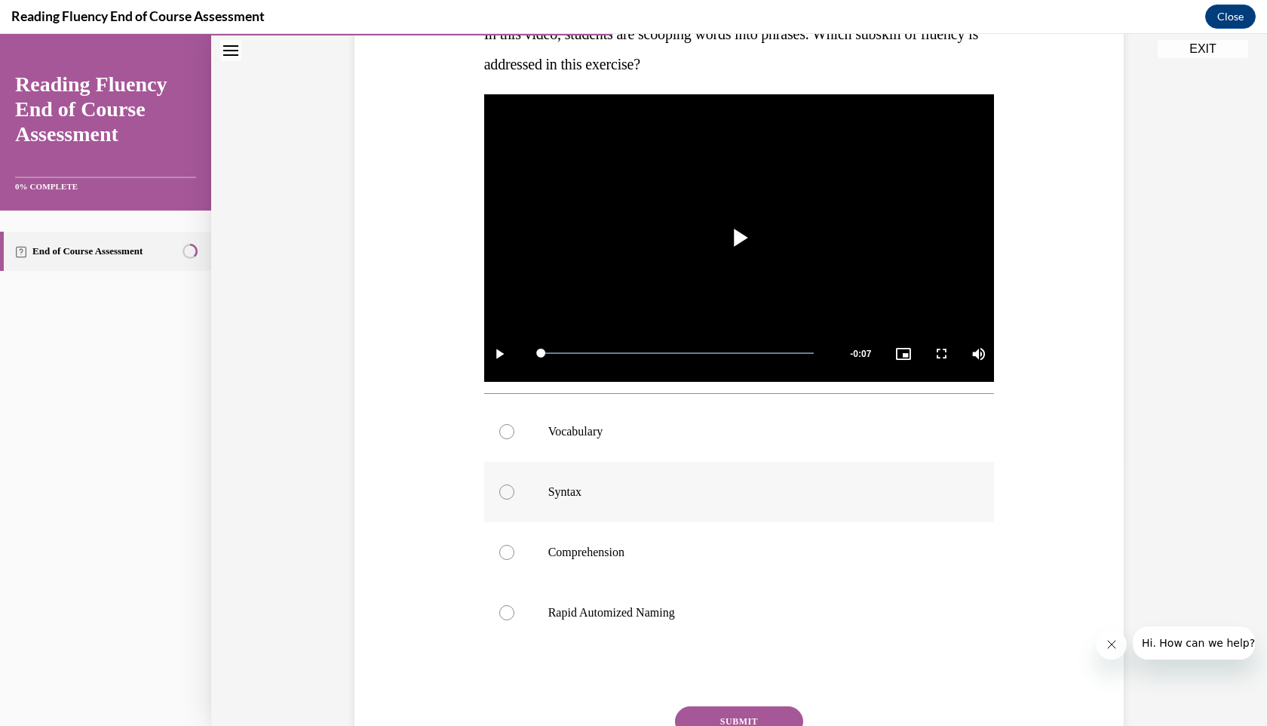
click at [724, 514] on label "Syntax" at bounding box center [739, 492] width 511 height 60
click at [514, 499] on input "Syntax" at bounding box center [506, 491] width 15 height 15
radio input "true"
click at [765, 712] on button "SUBMIT" at bounding box center [739, 721] width 128 height 30
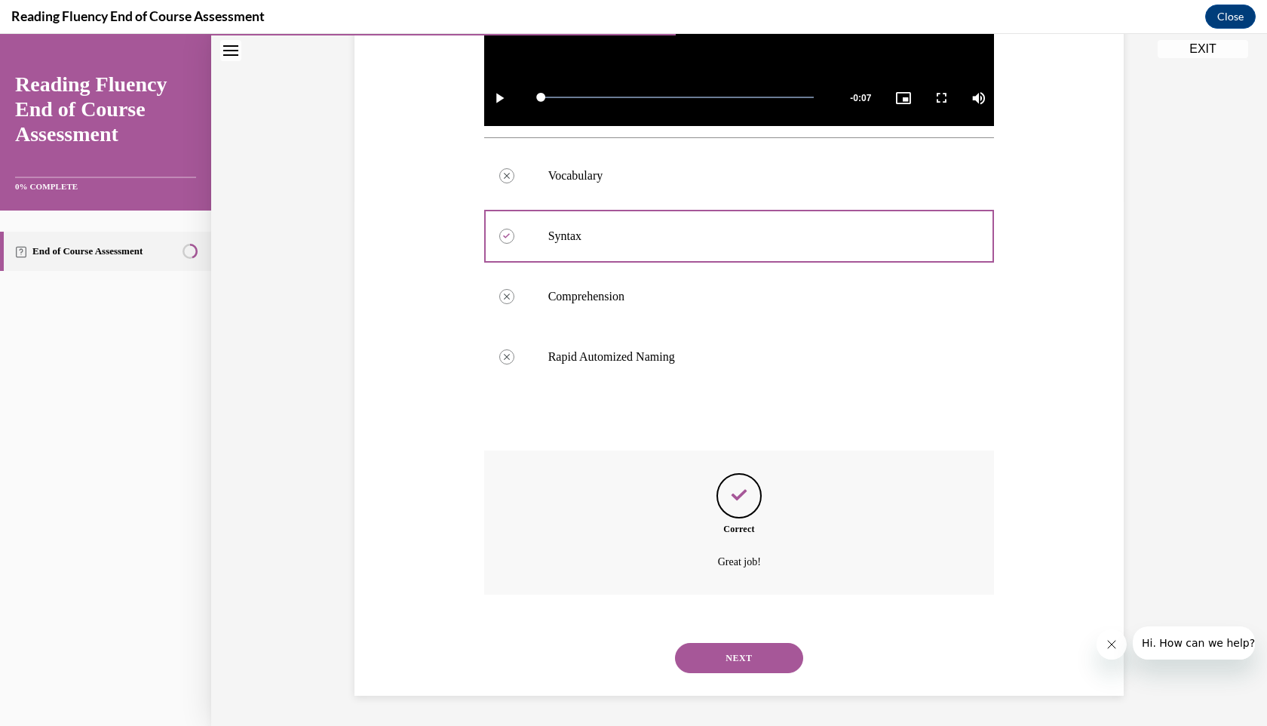
click at [768, 668] on button "NEXT" at bounding box center [739, 658] width 128 height 30
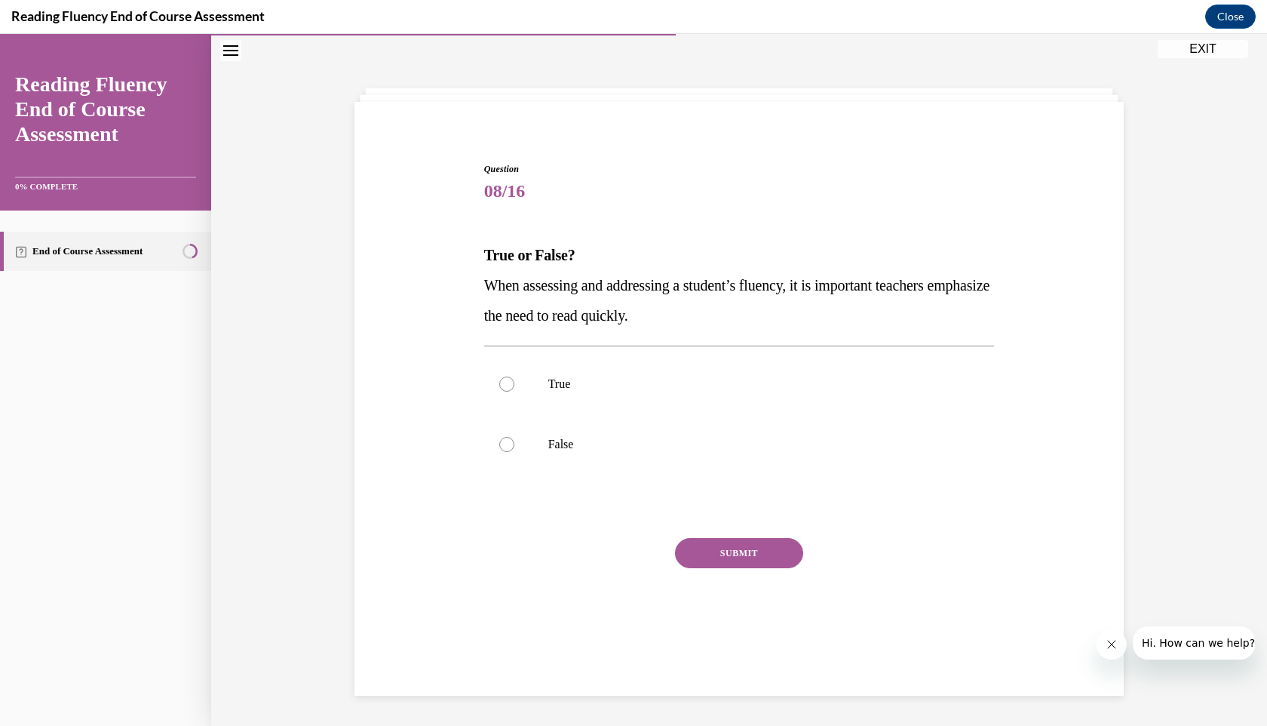
click at [649, 481] on div "True False" at bounding box center [739, 413] width 511 height 137
click at [573, 458] on label "False" at bounding box center [739, 444] width 511 height 60
click at [514, 452] on input "False" at bounding box center [506, 444] width 15 height 15
radio input "true"
click at [728, 541] on button "SUBMIT" at bounding box center [739, 553] width 128 height 30
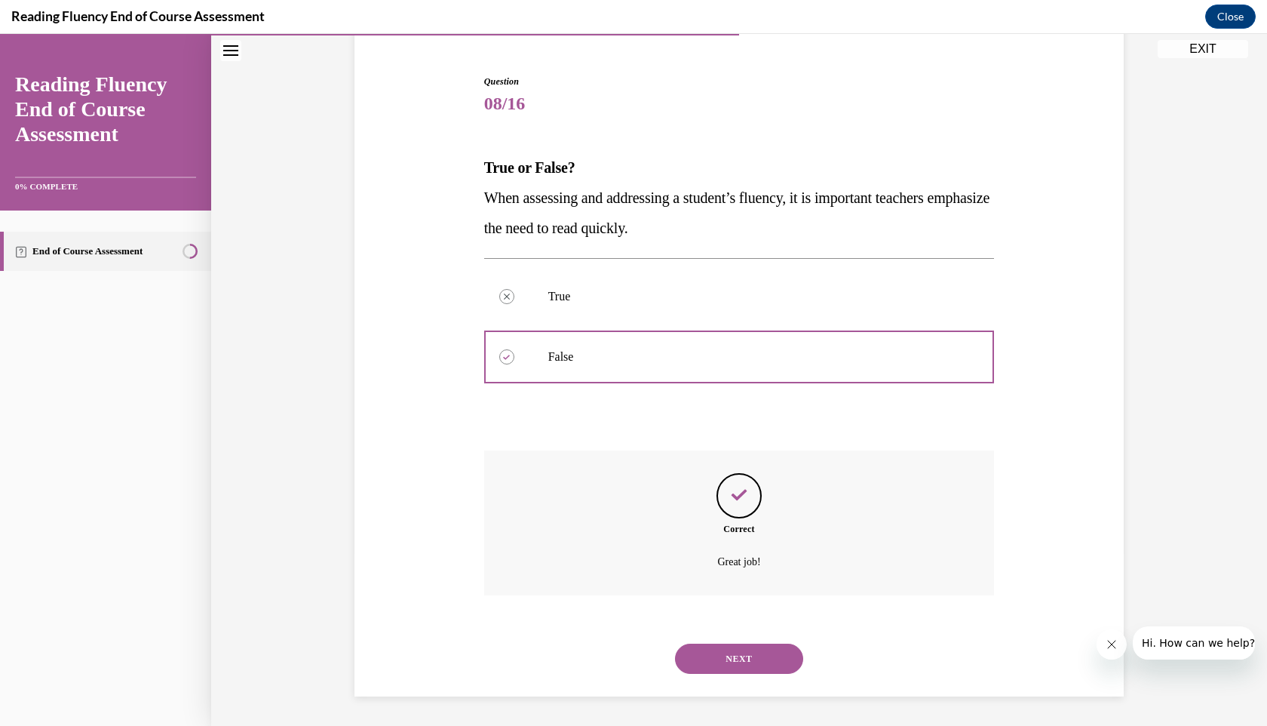
scroll to position [136, 0]
click at [742, 621] on button "SUBMIT" at bounding box center [739, 632] width 128 height 30
click at [739, 670] on button "NEXT" at bounding box center [739, 658] width 128 height 30
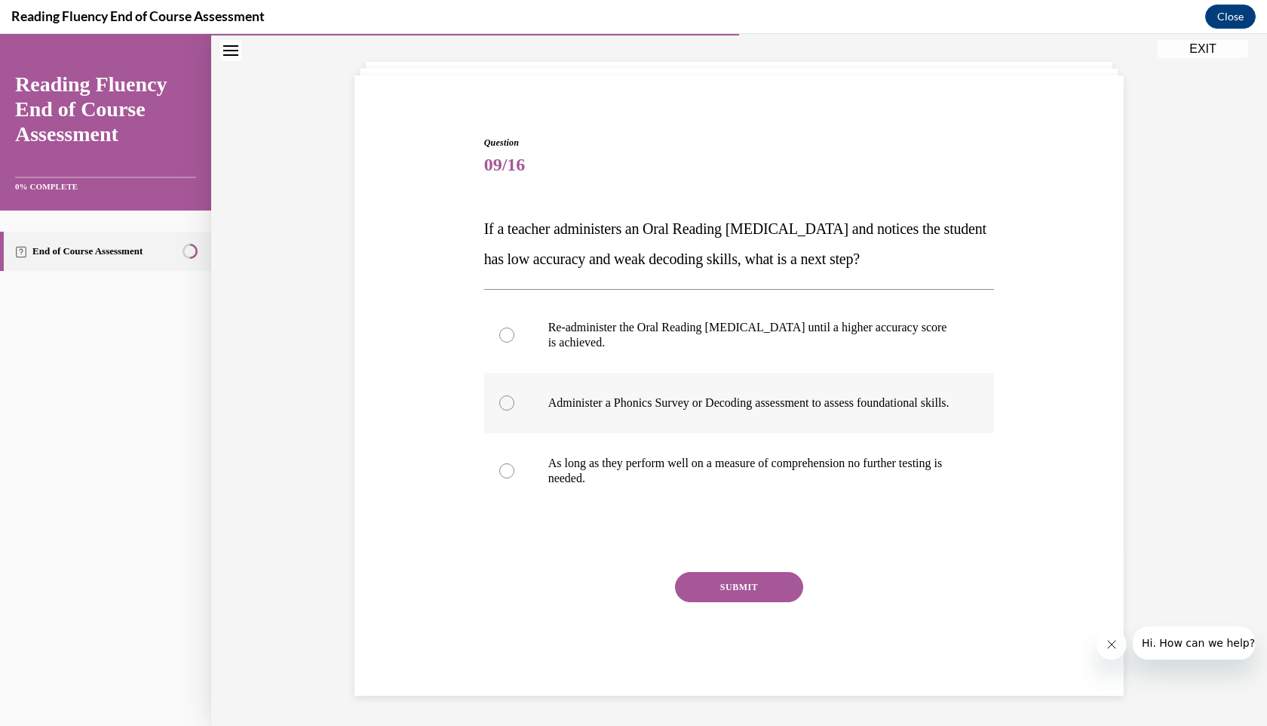
click at [695, 398] on p "Administer a Phonics Survey or Decoding assessment to assess foundational skill…" at bounding box center [752, 402] width 409 height 15
click at [514, 398] on input "Administer a Phonics Survey or Decoding assessment to assess foundational skill…" at bounding box center [506, 402] width 15 height 15
radio input "true"
click at [769, 591] on button "SUBMIT" at bounding box center [739, 587] width 128 height 30
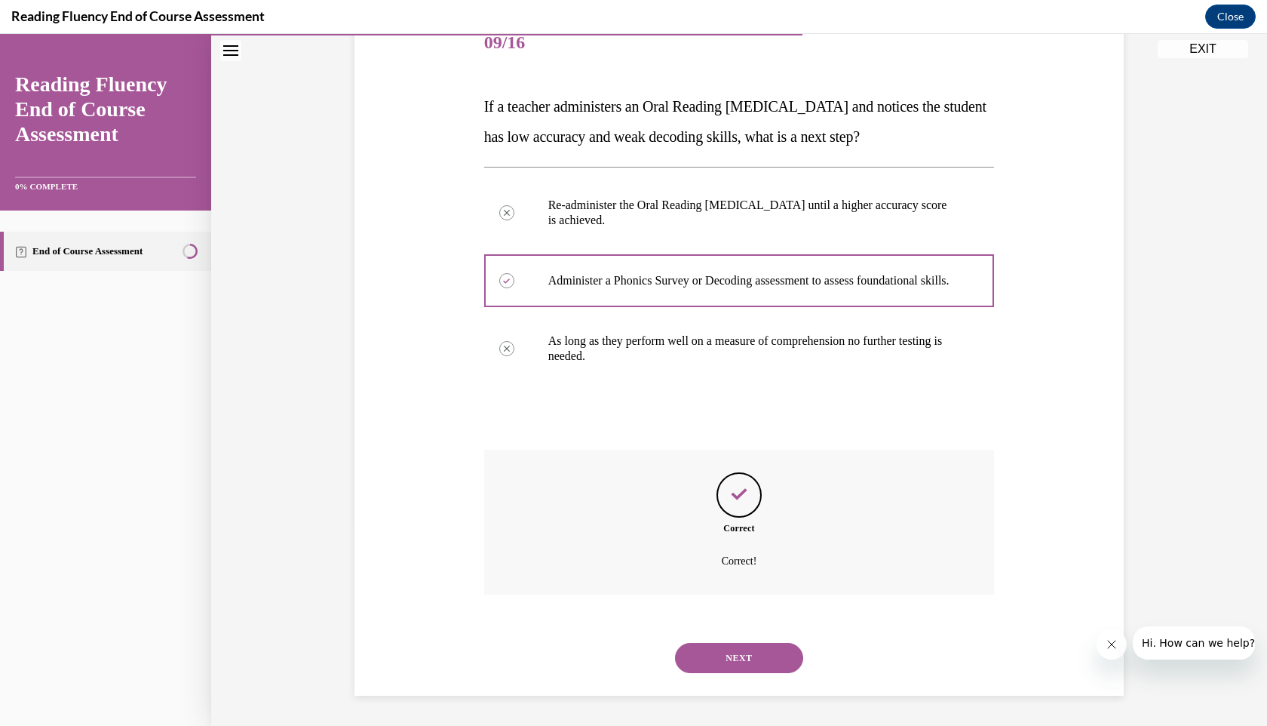
scroll to position [211, 0]
click at [677, 644] on div "NEXT" at bounding box center [739, 658] width 511 height 60
click at [738, 657] on button "NEXT" at bounding box center [739, 658] width 128 height 30
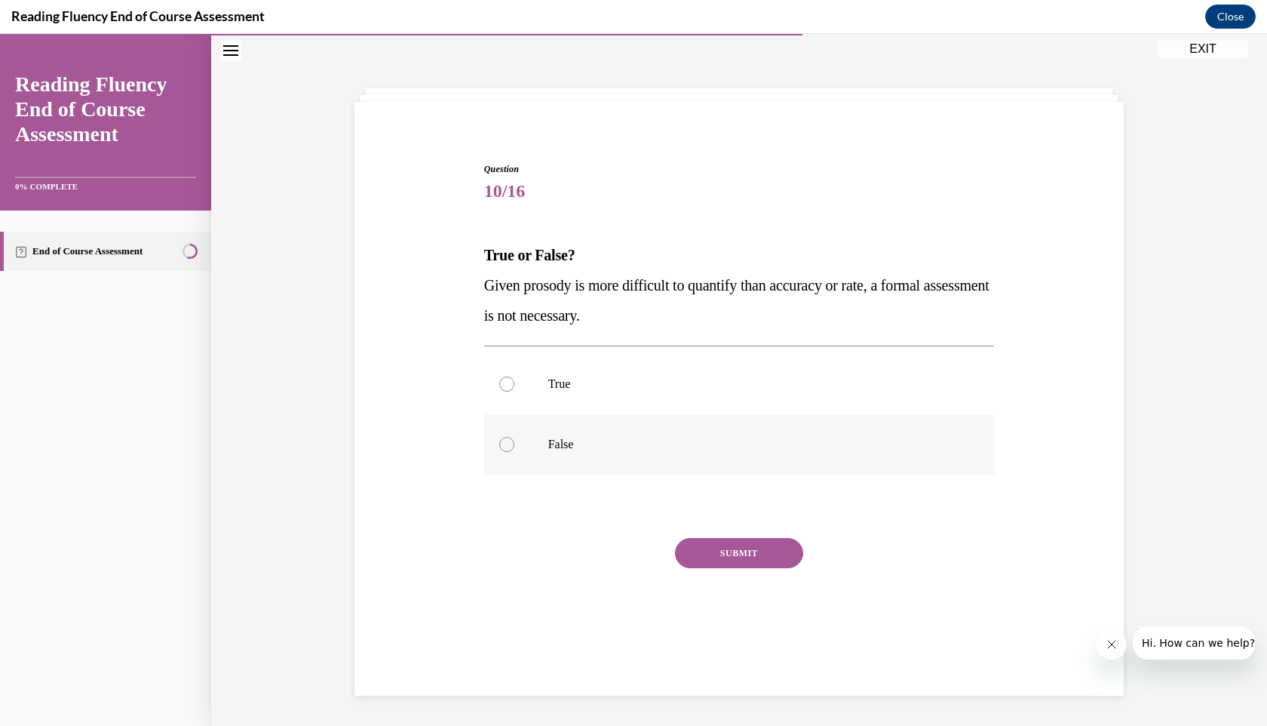
click at [597, 431] on label "False" at bounding box center [739, 444] width 511 height 60
click at [514, 437] on input "False" at bounding box center [506, 444] width 15 height 15
radio input "true"
click at [749, 533] on div "Question 10/16 True or False? Given prosody is more difficult to quantify than …" at bounding box center [739, 411] width 511 height 499
click at [749, 562] on button "SUBMIT" at bounding box center [739, 553] width 128 height 30
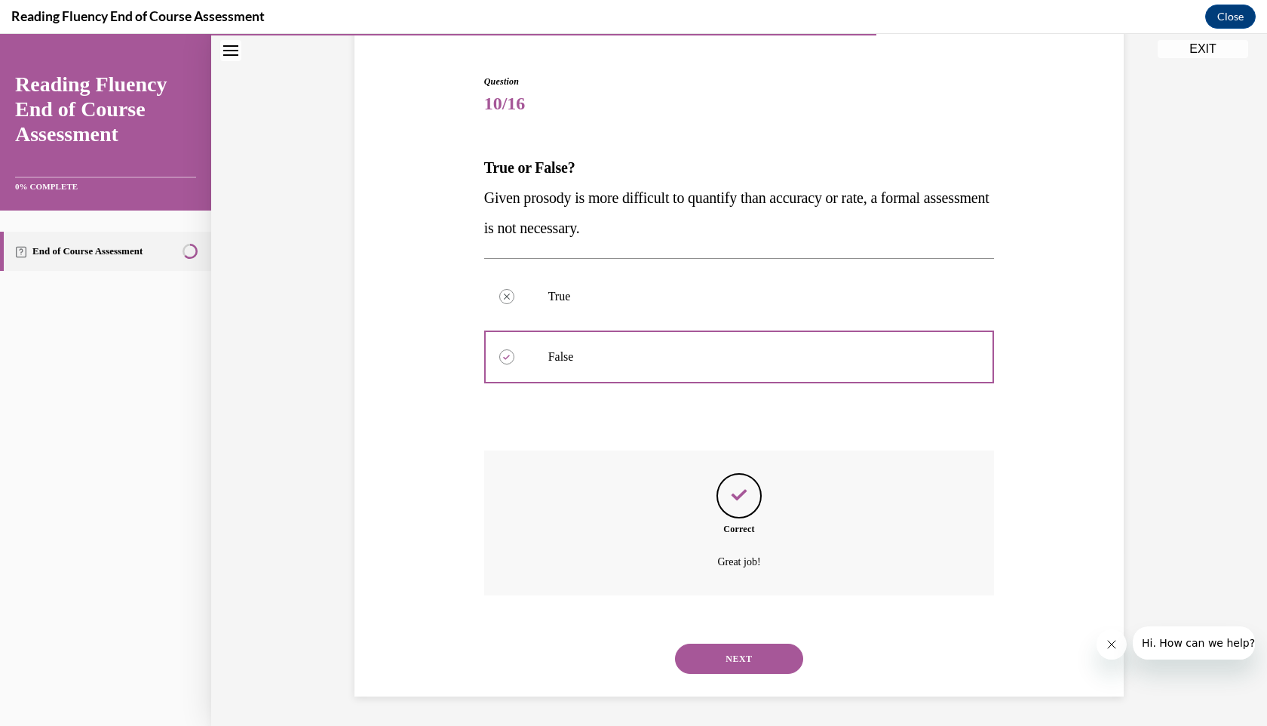
scroll to position [136, 0]
click at [741, 655] on button "NEXT" at bounding box center [739, 658] width 128 height 30
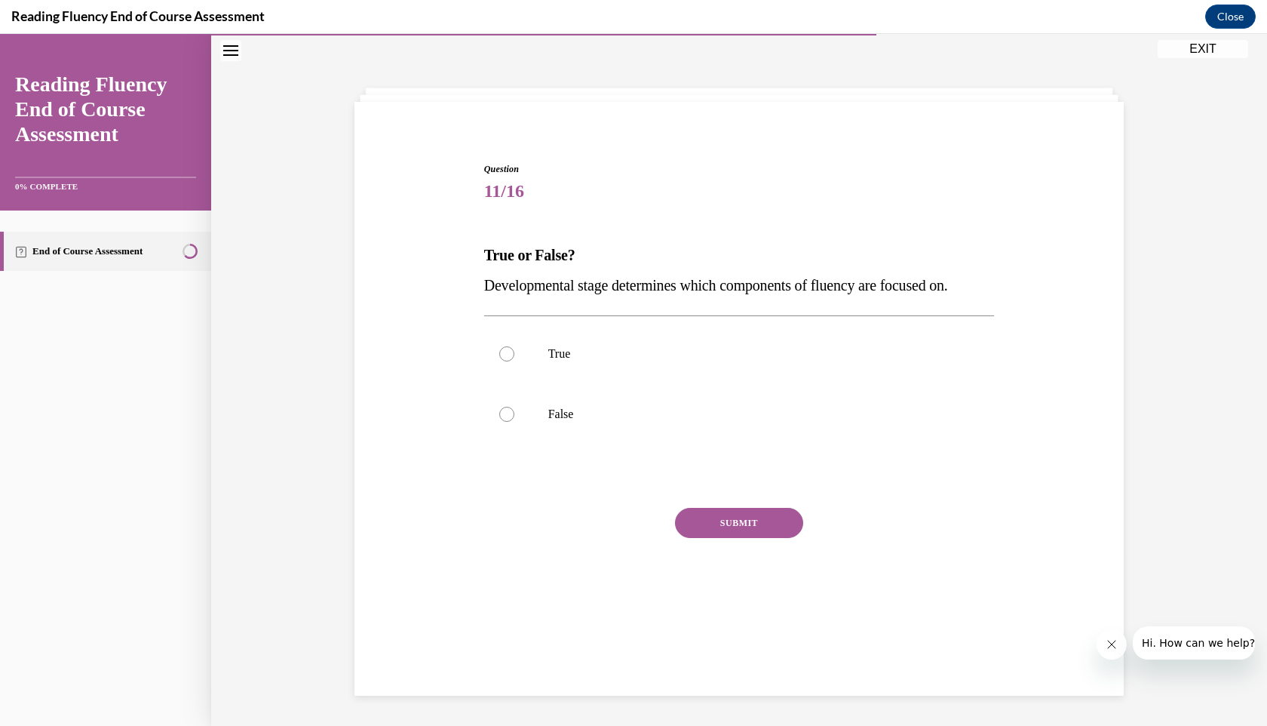
scroll to position [48, 0]
click at [723, 381] on label "True" at bounding box center [739, 354] width 511 height 60
click at [514, 361] on input "True" at bounding box center [506, 353] width 15 height 15
radio input "true"
click at [741, 527] on button "SUBMIT" at bounding box center [739, 523] width 128 height 30
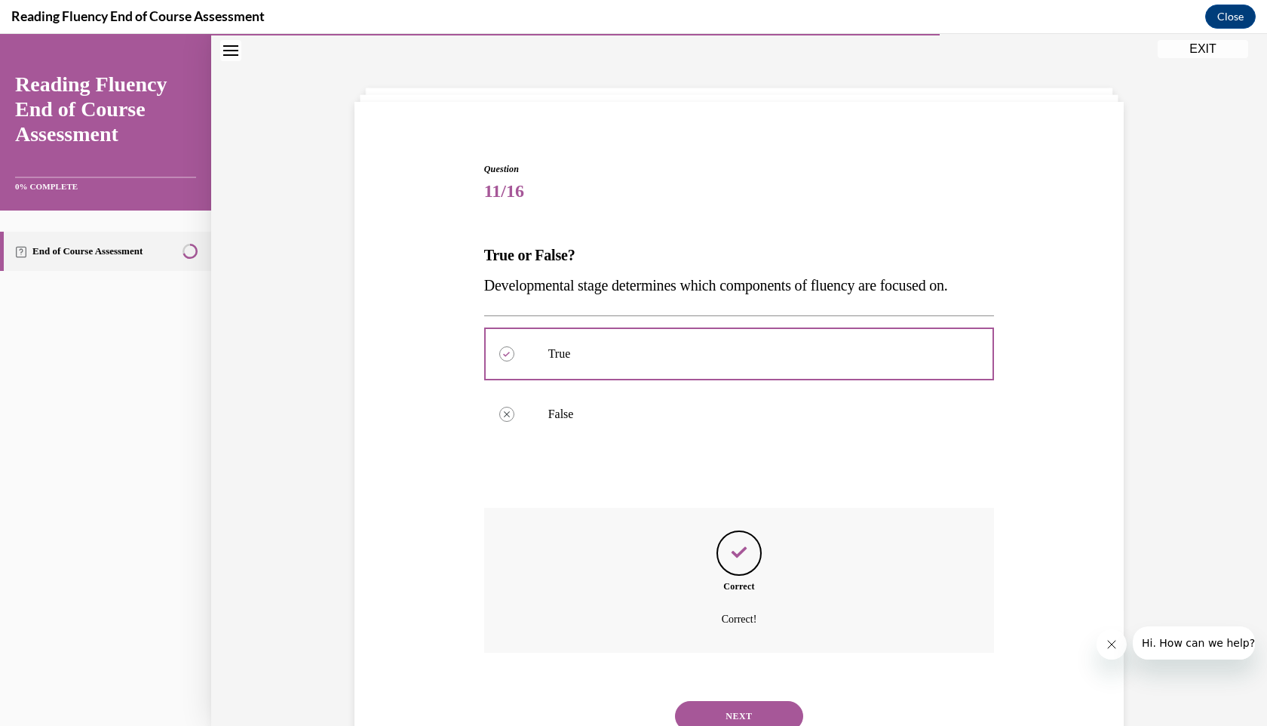
scroll to position [106, 0]
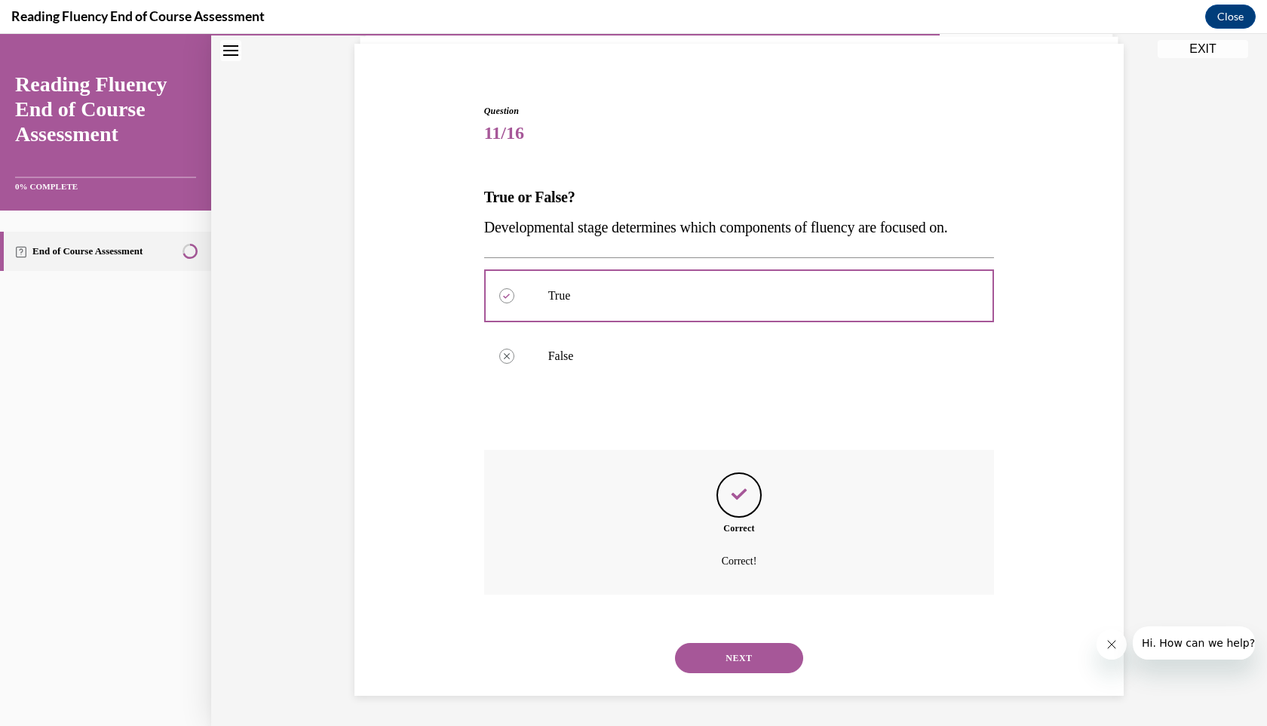
click at [717, 668] on button "NEXT" at bounding box center [739, 658] width 128 height 30
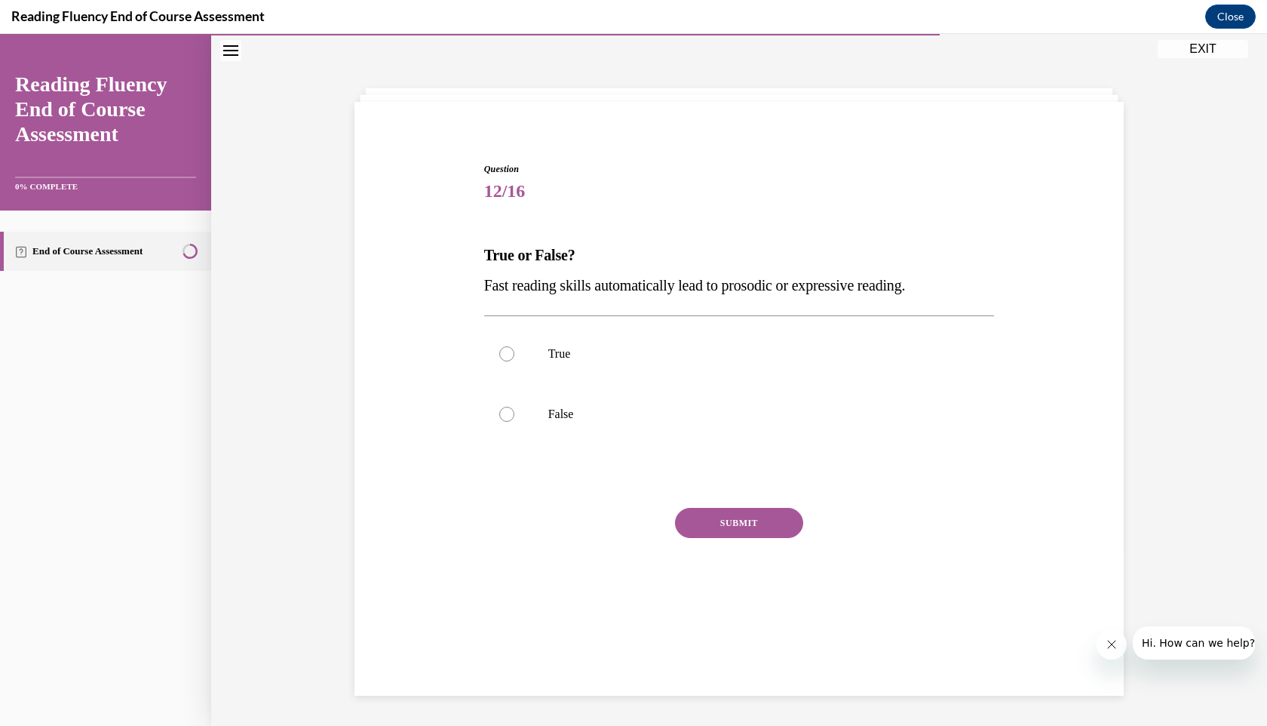
scroll to position [48, 0]
click at [683, 413] on p "False" at bounding box center [752, 414] width 409 height 15
click at [514, 413] on input "False" at bounding box center [506, 414] width 15 height 15
radio input "true"
click at [749, 526] on button "SUBMIT" at bounding box center [739, 523] width 128 height 30
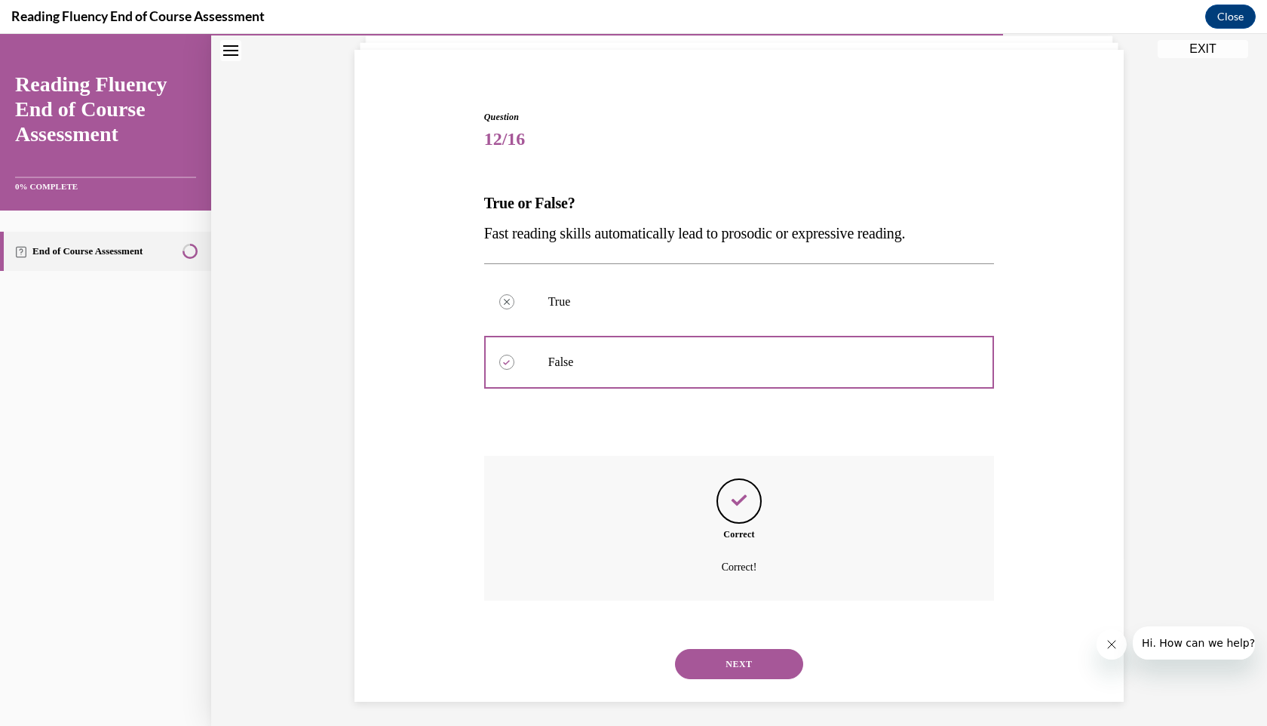
scroll to position [106, 0]
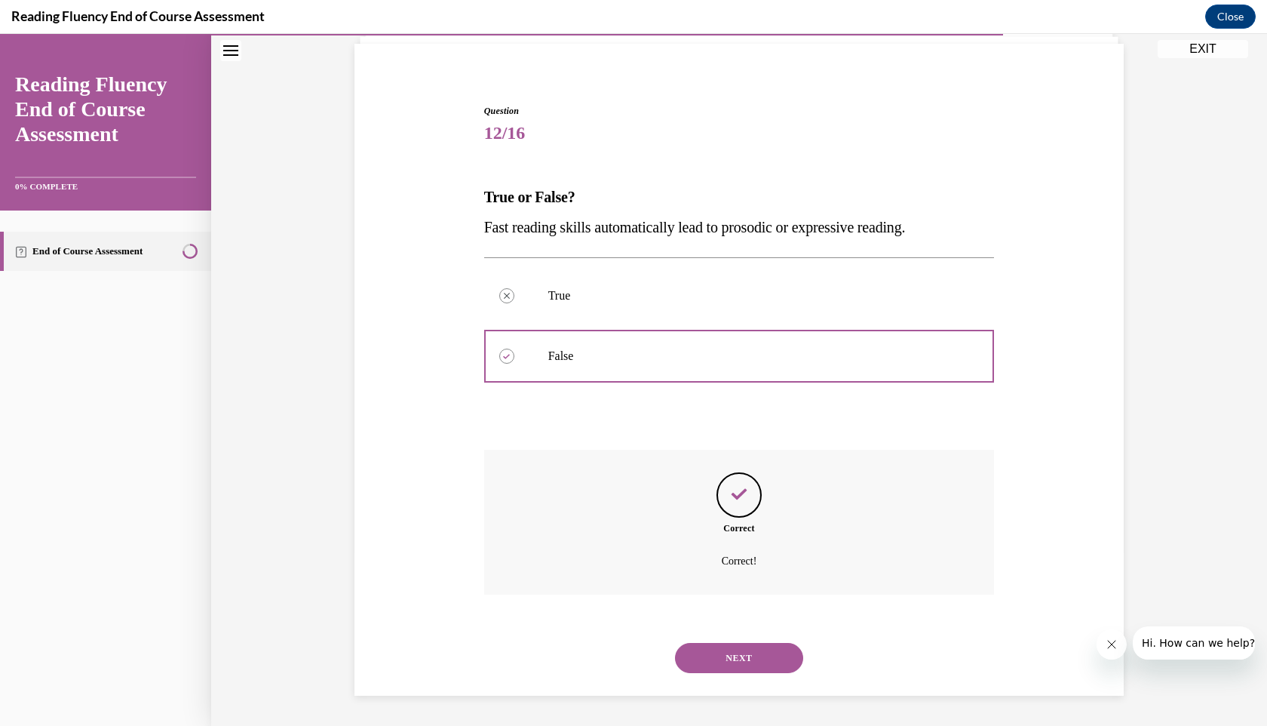
click at [747, 644] on button "NEXT" at bounding box center [739, 658] width 128 height 30
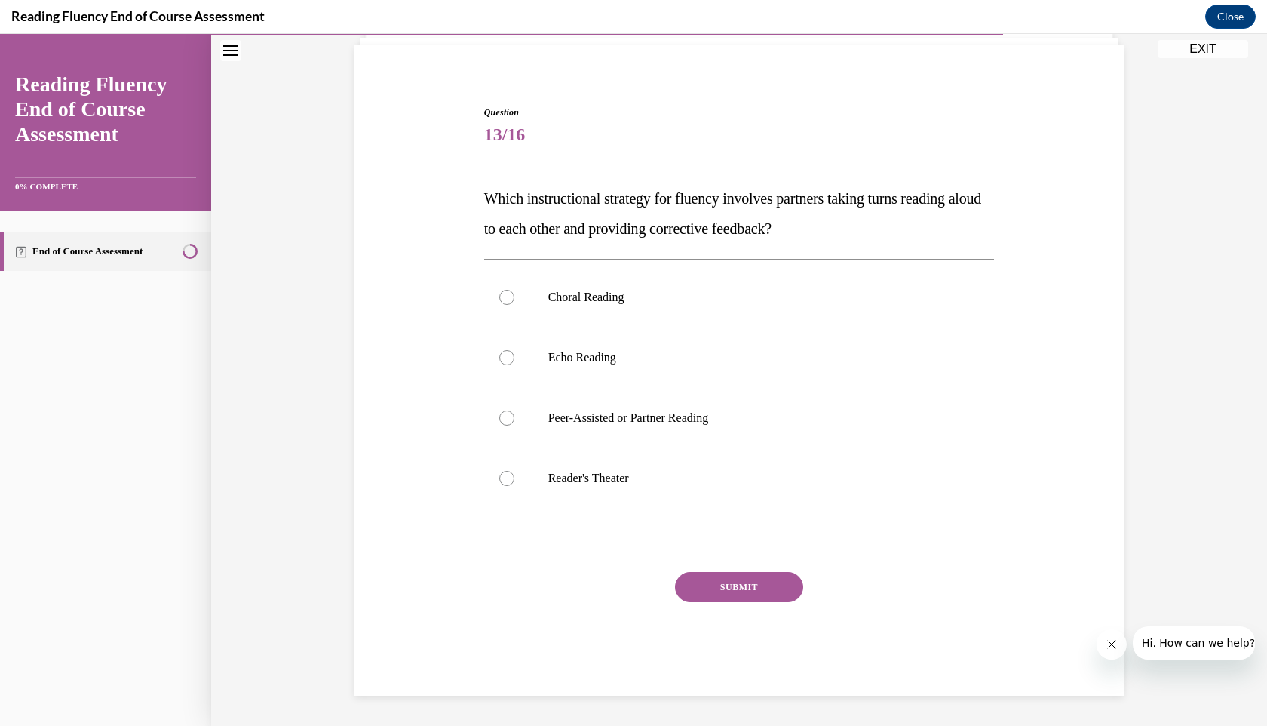
scroll to position [78, 0]
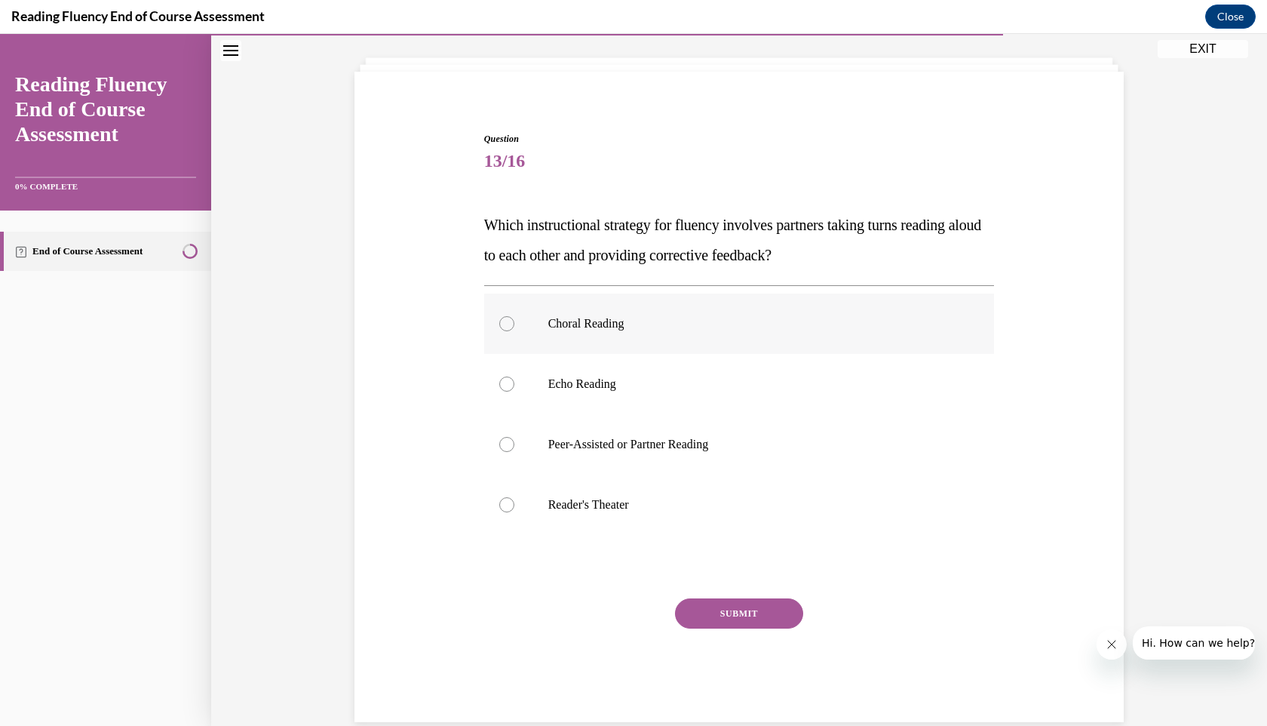
click at [606, 330] on p "Choral Reading" at bounding box center [752, 323] width 409 height 15
click at [514, 330] on input "Choral Reading" at bounding box center [506, 323] width 15 height 15
radio input "true"
click at [747, 628] on div "SUBMIT" at bounding box center [739, 635] width 511 height 75
click at [745, 617] on button "SUBMIT" at bounding box center [739, 613] width 128 height 30
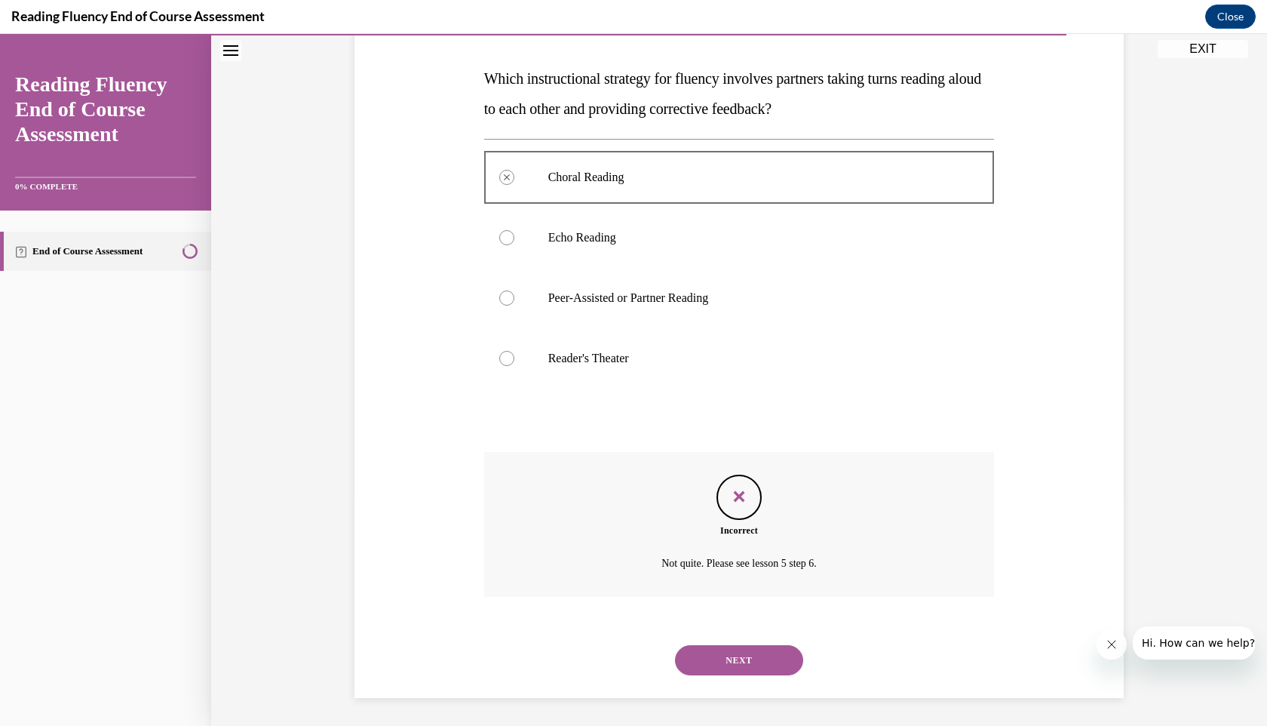
scroll to position [226, 0]
click at [763, 661] on button "NEXT" at bounding box center [739, 658] width 128 height 30
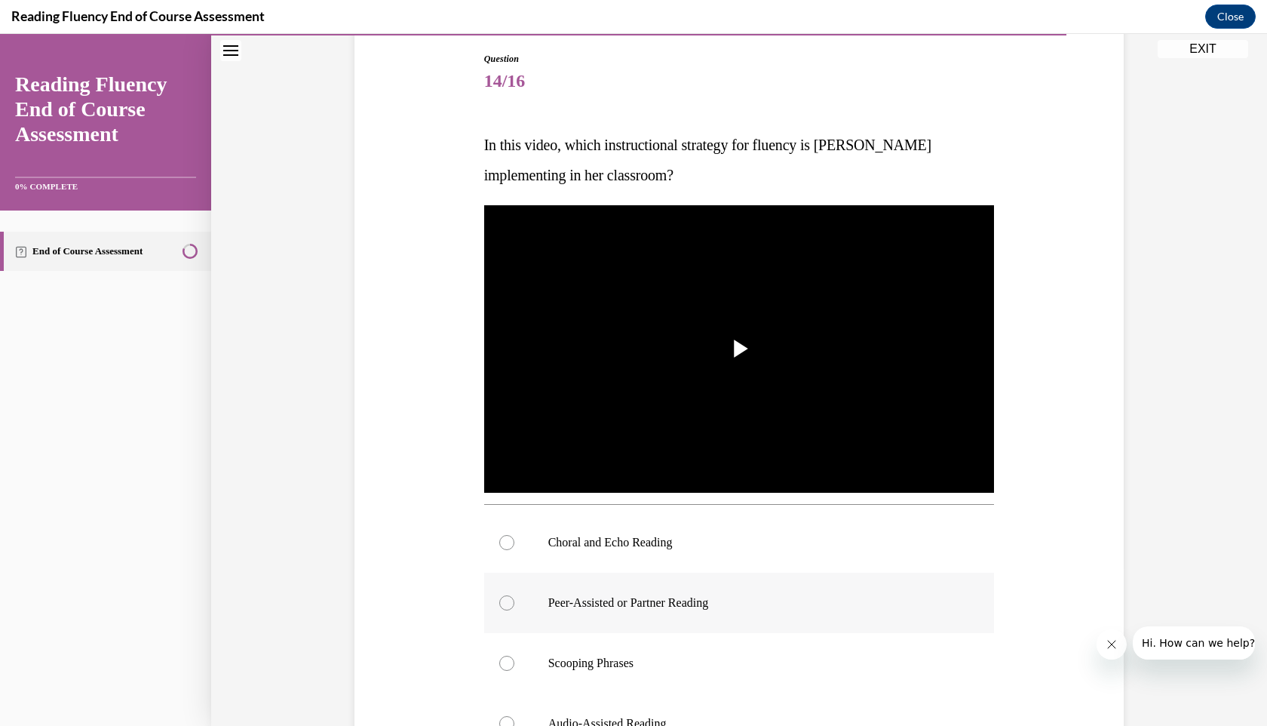
scroll to position [166, 0]
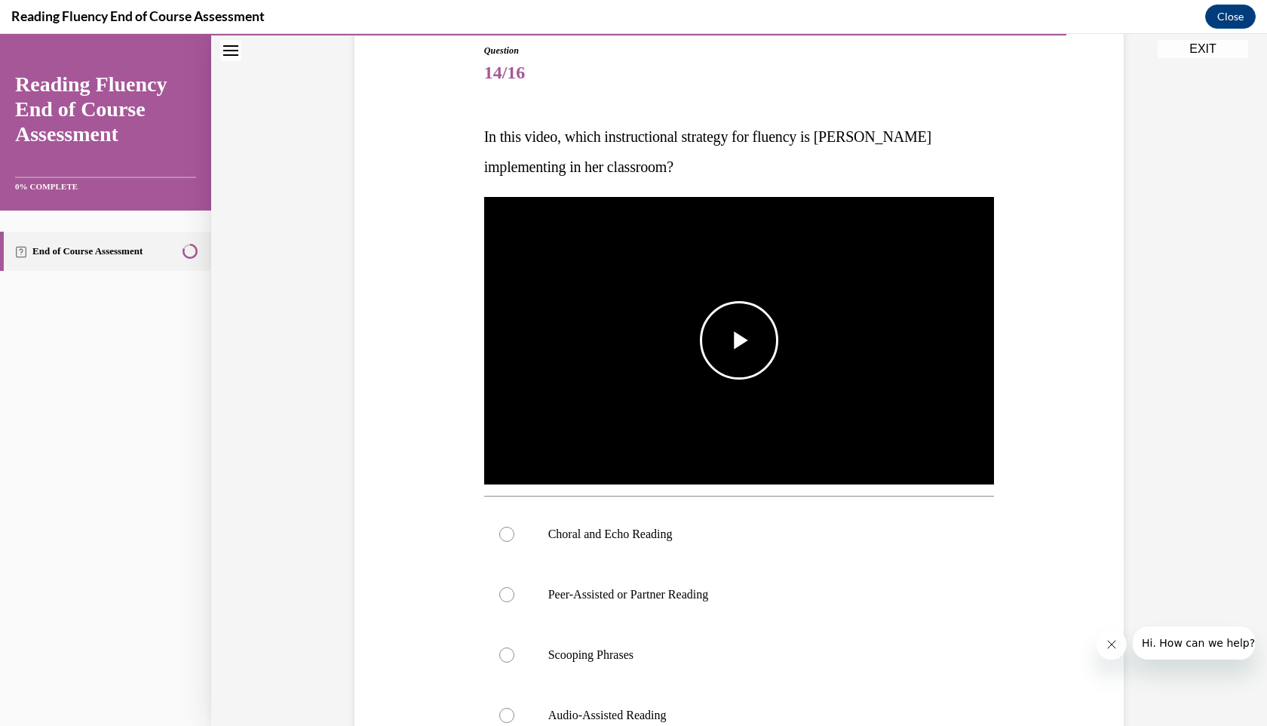
click at [752, 379] on img "Video player" at bounding box center [739, 340] width 511 height 287
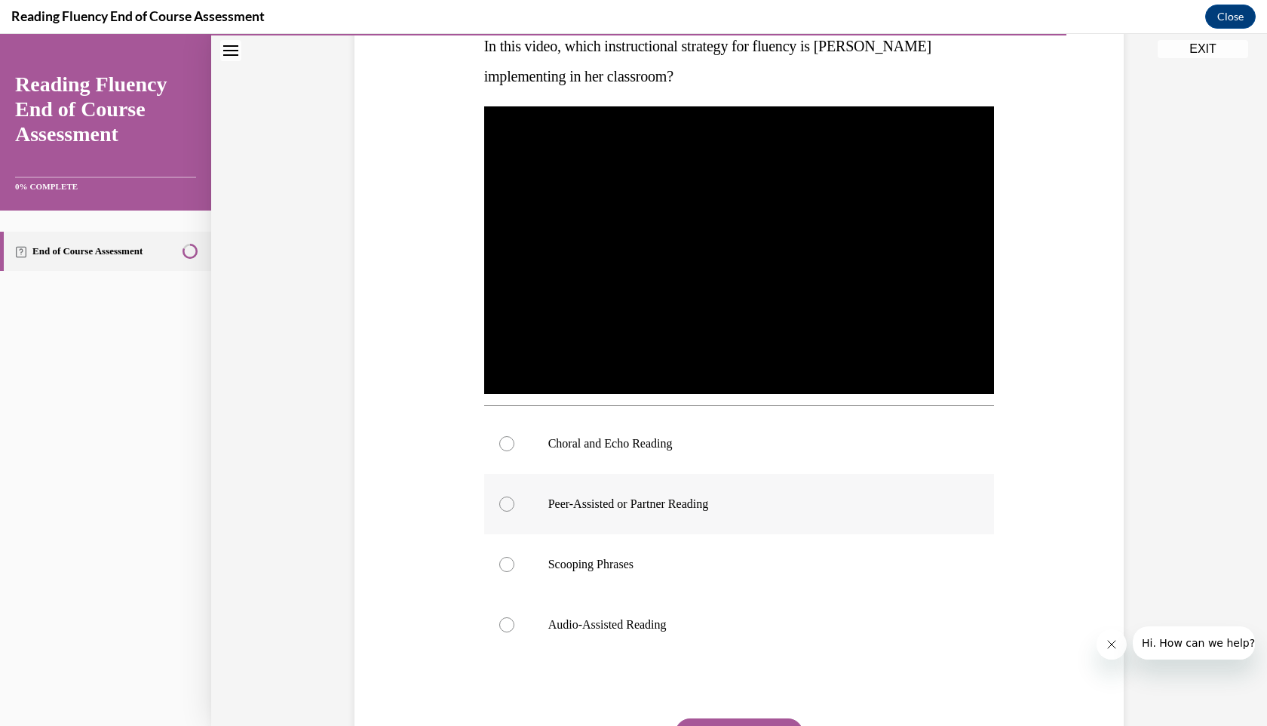
scroll to position [253, 0]
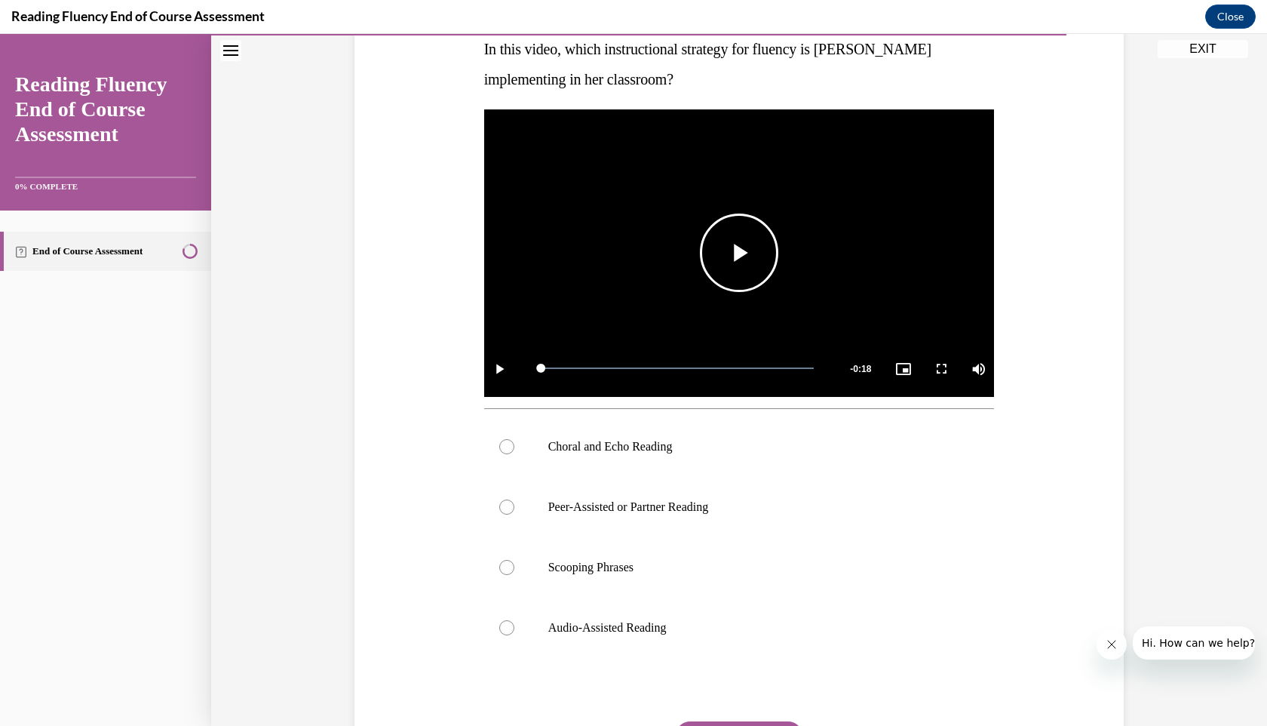
click at [739, 253] on span "Video player" at bounding box center [739, 253] width 0 height 0
click at [532, 442] on label "Choral and Echo Reading" at bounding box center [739, 446] width 511 height 60
click at [514, 442] on input "Choral and Echo Reading" at bounding box center [506, 446] width 15 height 15
radio input "true"
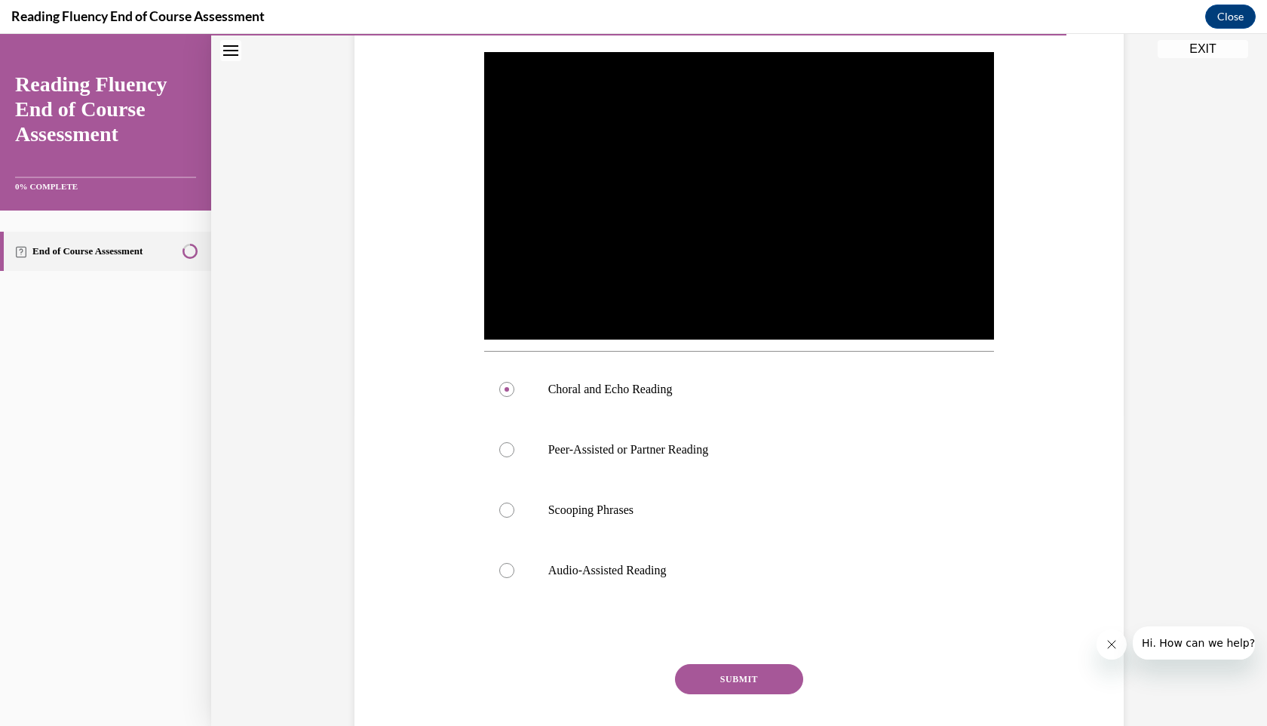
click at [744, 674] on button "SUBMIT" at bounding box center [739, 679] width 128 height 30
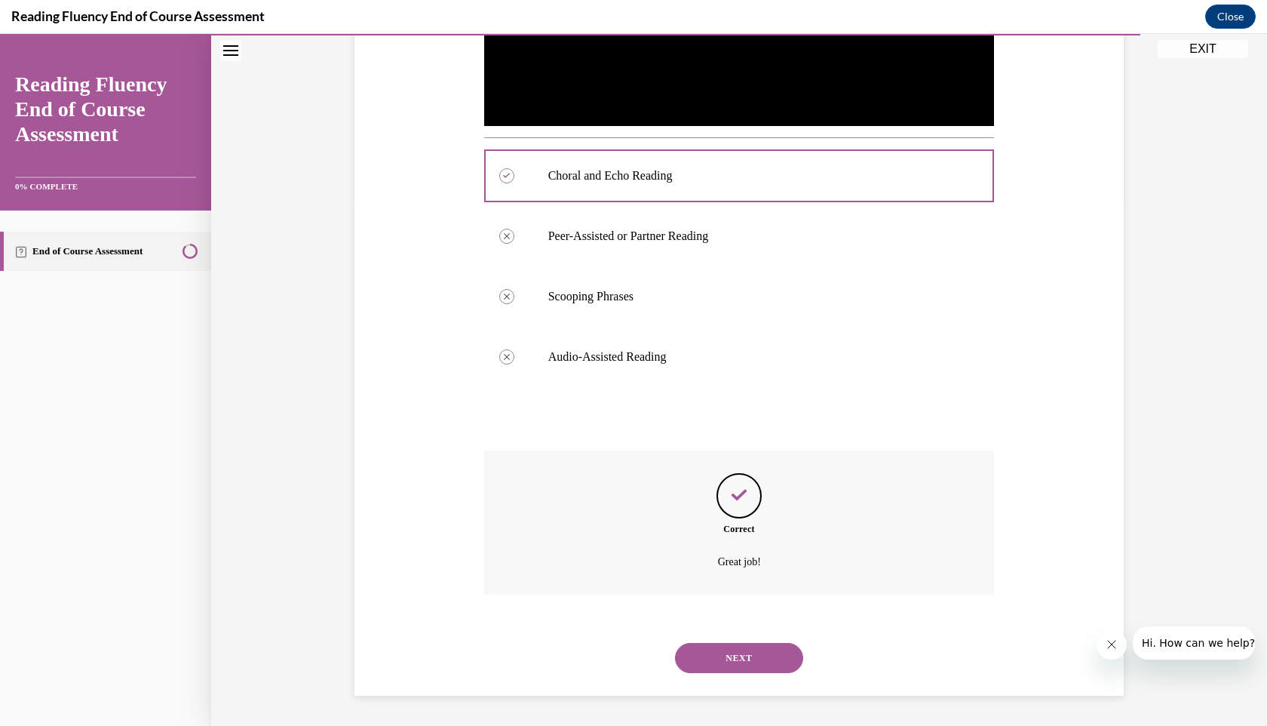
click at [742, 668] on button "NEXT" at bounding box center [739, 658] width 128 height 30
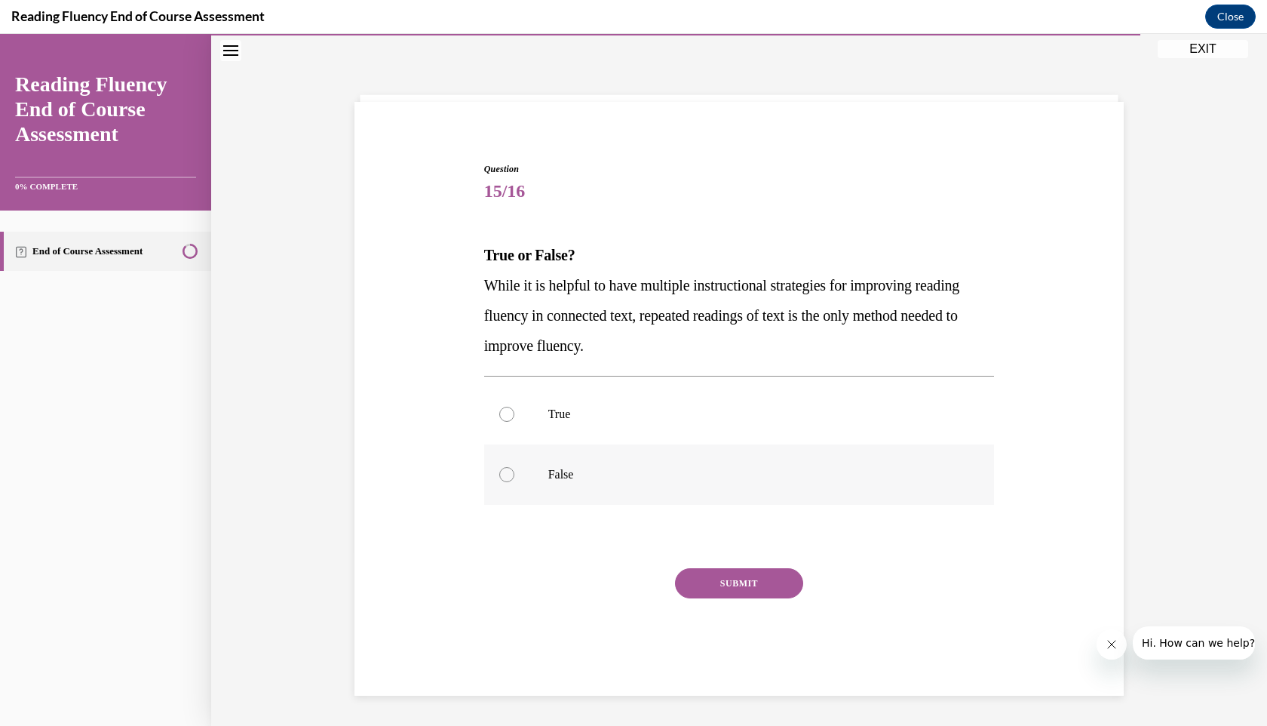
click at [604, 487] on label "False" at bounding box center [739, 474] width 511 height 60
click at [514, 482] on input "False" at bounding box center [506, 474] width 15 height 15
radio input "true"
click at [774, 589] on button "SUBMIT" at bounding box center [739, 583] width 128 height 30
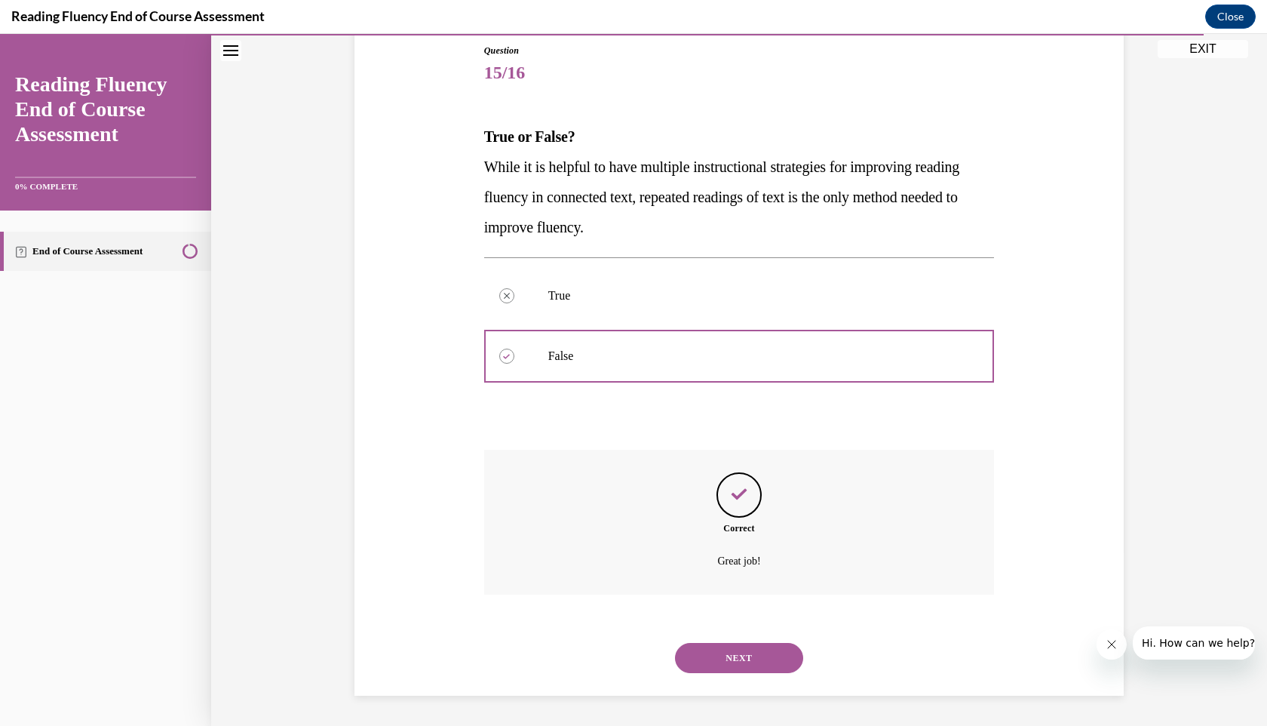
click at [725, 652] on button "NEXT" at bounding box center [739, 658] width 128 height 30
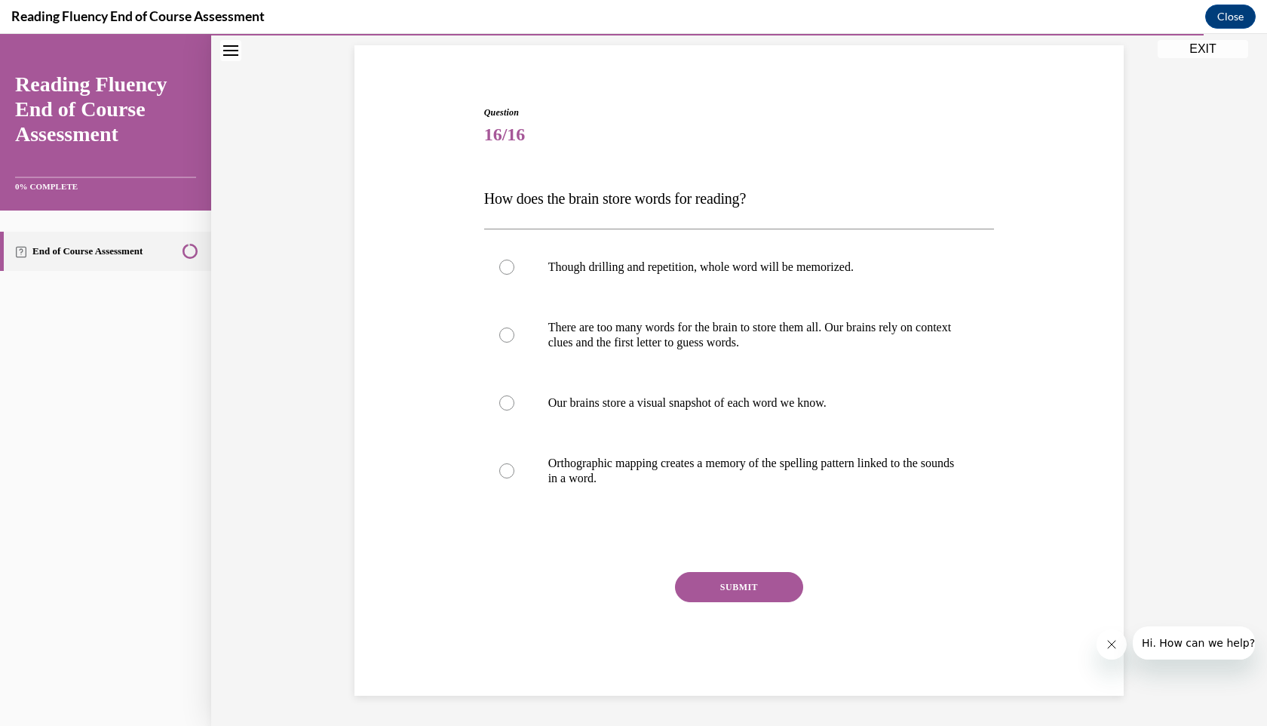
scroll to position [104, 0]
click at [745, 349] on p "There are too many words for the brain to store them all. Our brains rely on co…" at bounding box center [752, 335] width 409 height 30
click at [514, 342] on input "There are too many words for the brain to store them all. Our brains rely on co…" at bounding box center [506, 334] width 15 height 15
radio input "true"
click at [792, 474] on p "Orthographic mapping creates a memory of the spelling pattern linked to the sou…" at bounding box center [752, 471] width 409 height 30
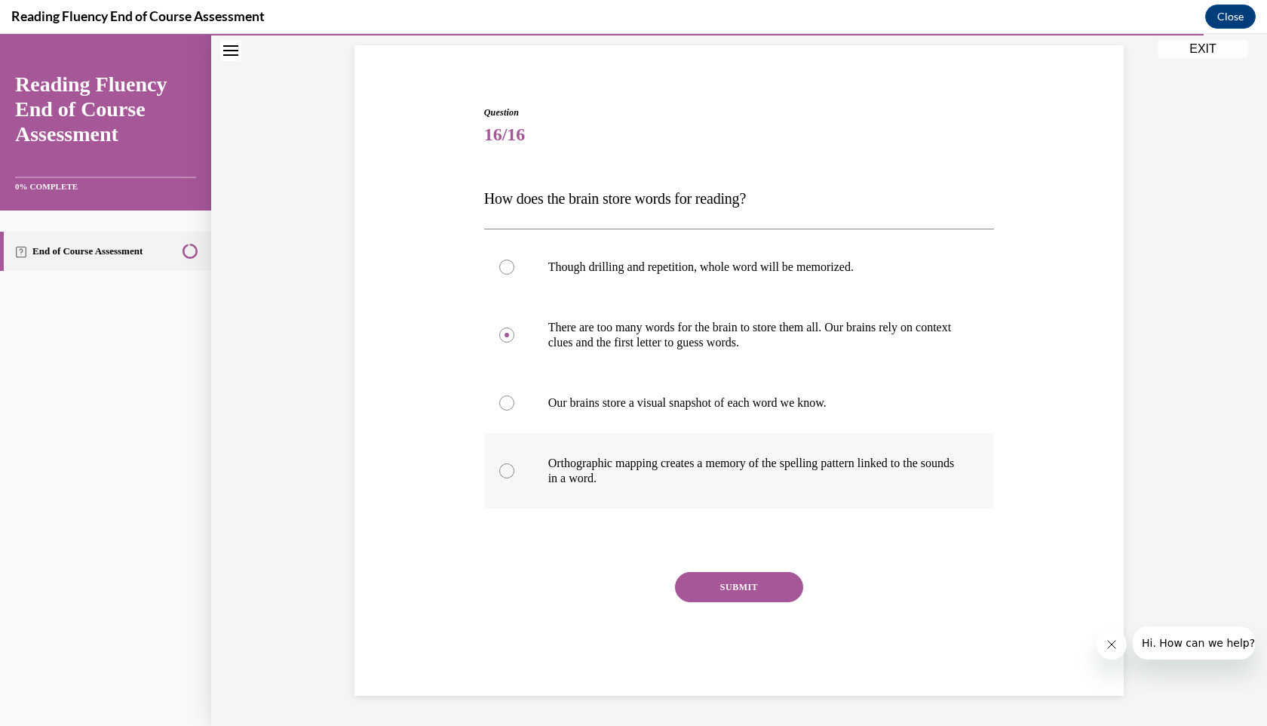
click at [514, 474] on input "Orthographic mapping creates a memory of the spelling pattern linked to the sou…" at bounding box center [506, 470] width 15 height 15
radio input "true"
click at [750, 588] on button "SUBMIT" at bounding box center [739, 587] width 128 height 30
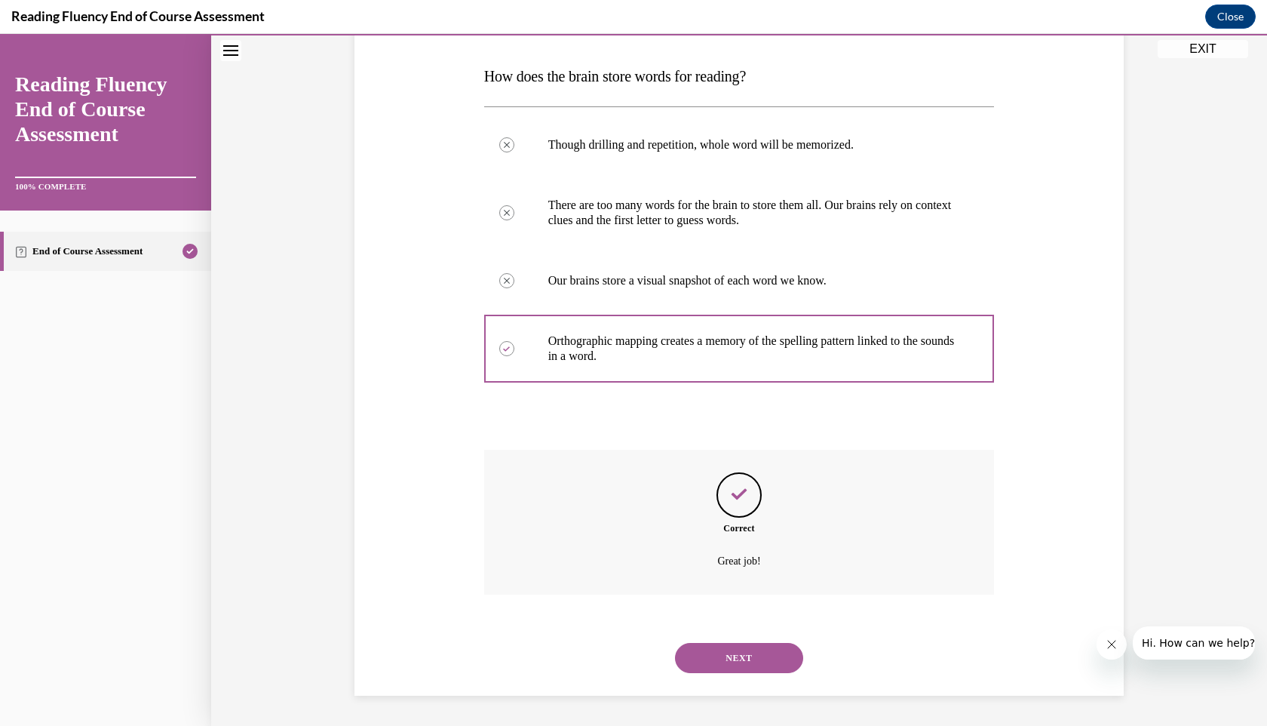
click at [756, 650] on button "NEXT" at bounding box center [739, 658] width 128 height 30
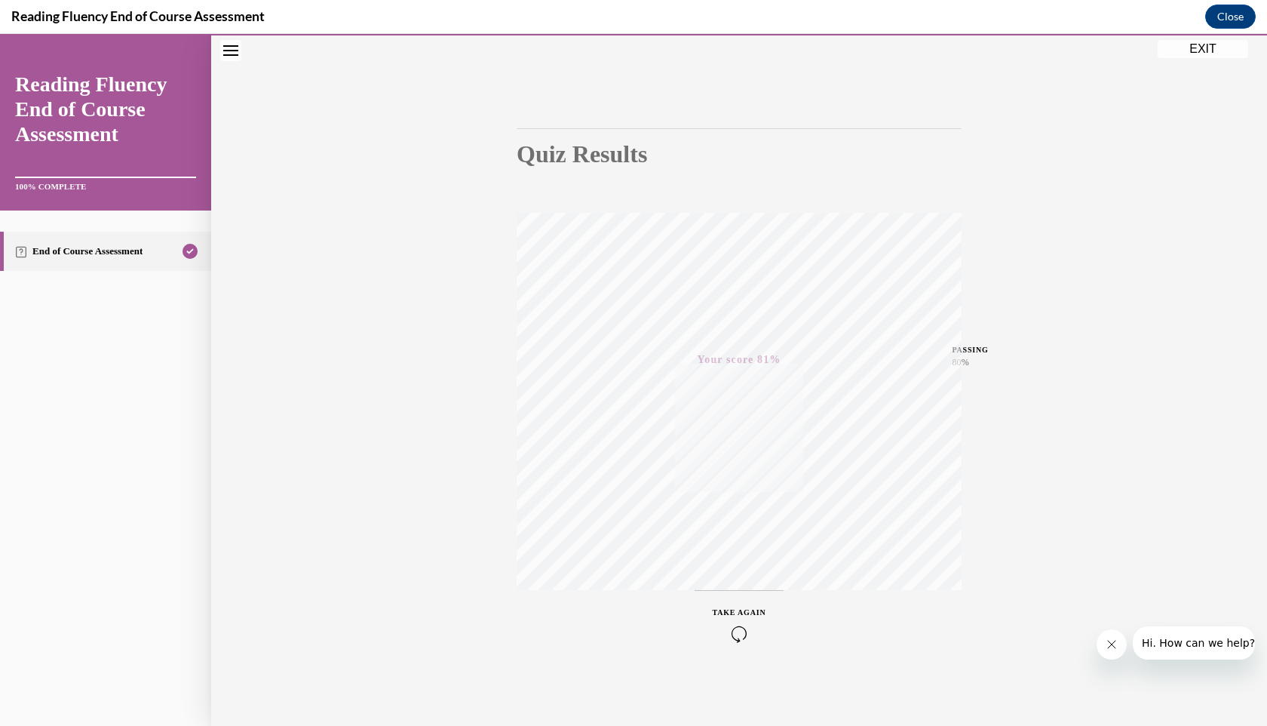
click at [1185, 50] on button "EXIT" at bounding box center [1203, 49] width 91 height 18
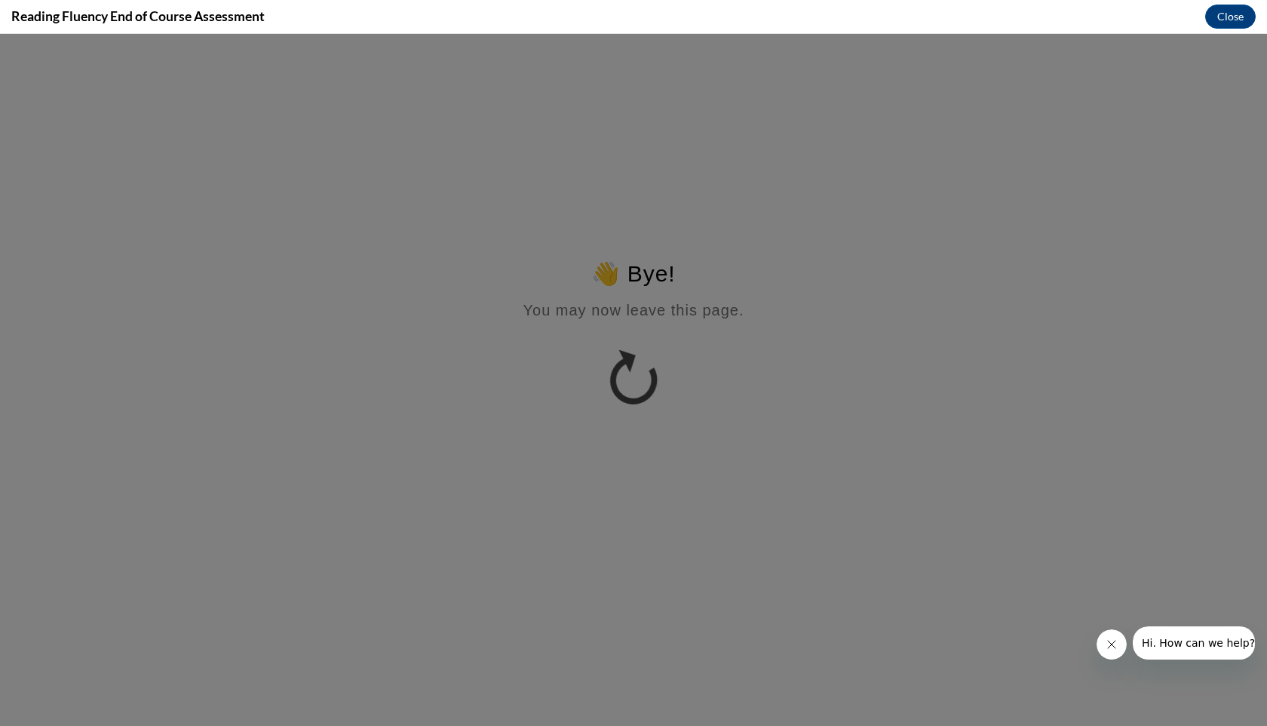
scroll to position [0, 0]
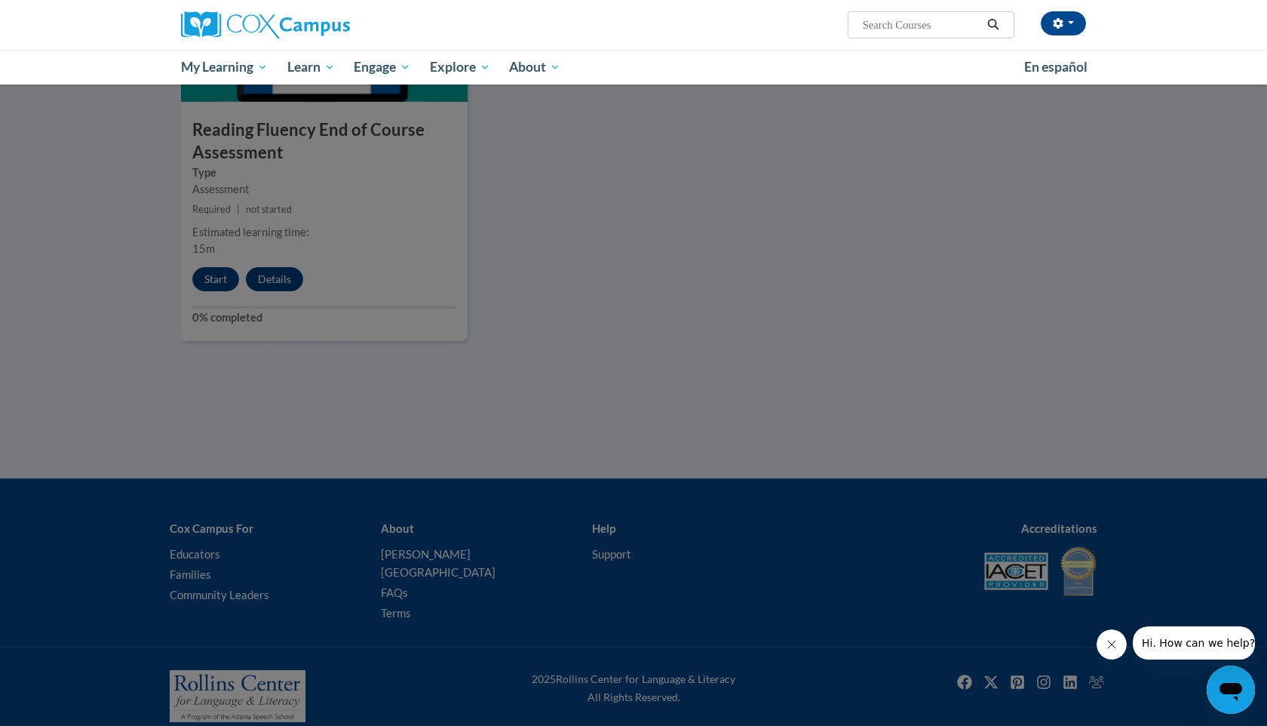
click at [668, 245] on div at bounding box center [633, 363] width 1267 height 726
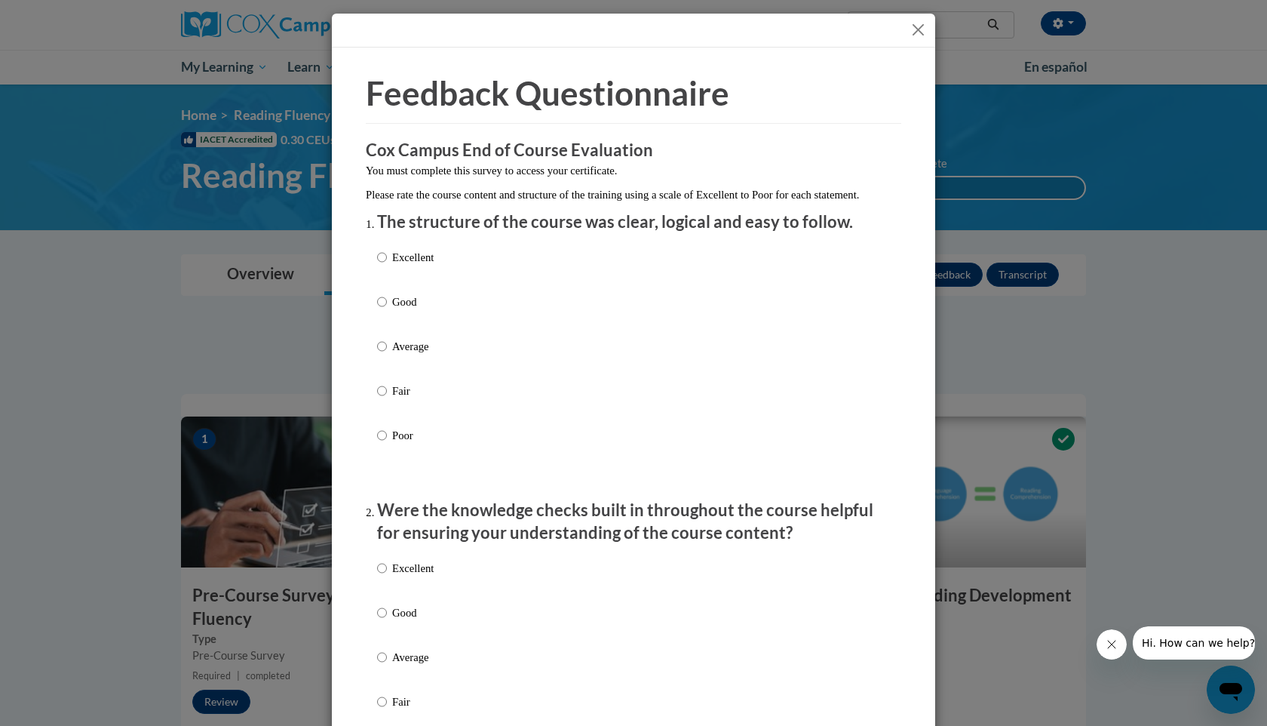
click at [907, 27] on div at bounding box center [633, 31] width 603 height 34
click at [920, 26] on button "Close" at bounding box center [918, 29] width 19 height 19
